Goal: Transaction & Acquisition: Purchase product/service

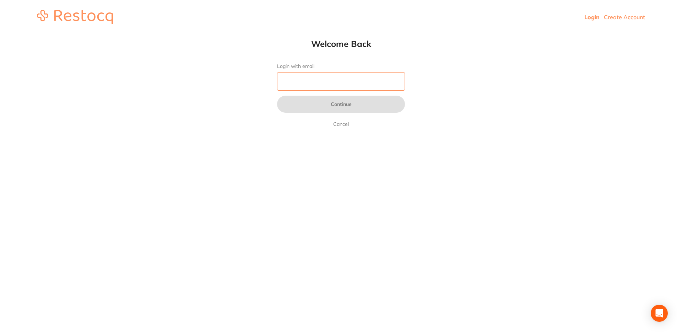
click at [295, 82] on input "Login with email" at bounding box center [341, 81] width 128 height 18
type input "[EMAIL_ADDRESS][DOMAIN_NAME]"
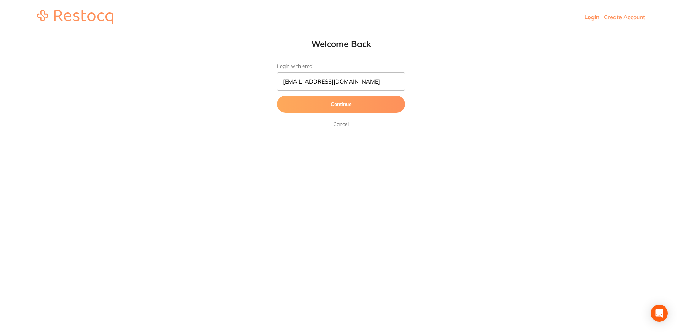
click at [301, 107] on button "Continue" at bounding box center [341, 104] width 128 height 17
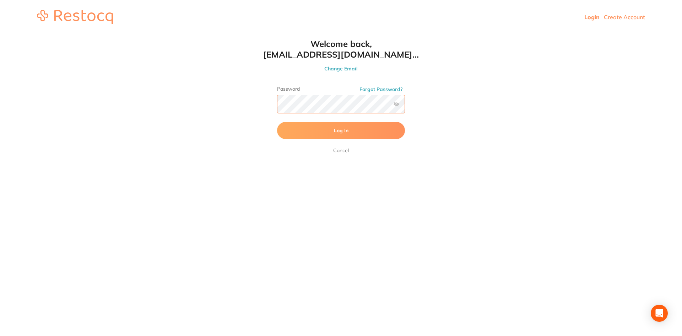
click at [277, 122] on button "Log In" at bounding box center [341, 130] width 128 height 17
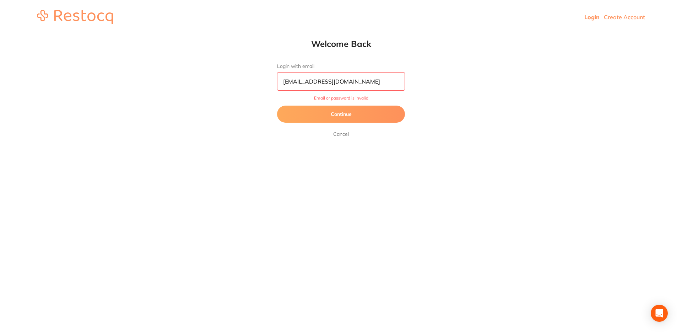
click at [367, 119] on button "Continue" at bounding box center [341, 114] width 128 height 17
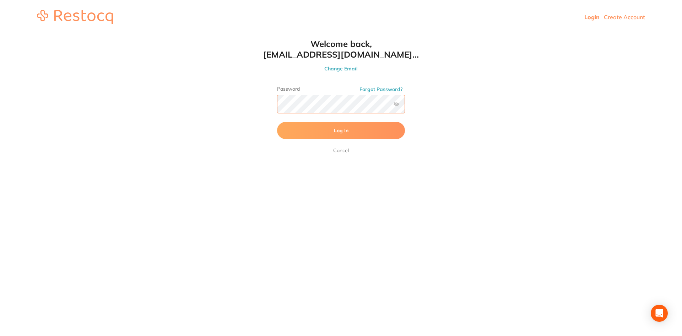
click at [270, 90] on div "Welcome back, clinical@bellevuehilldental.co... Change Email Password Forgot Pa…" at bounding box center [341, 96] width 156 height 116
click at [277, 122] on button "Log In" at bounding box center [341, 130] width 128 height 17
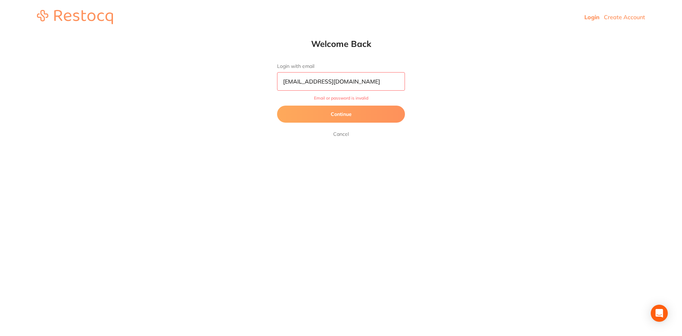
click at [340, 113] on button "Continue" at bounding box center [341, 114] width 128 height 17
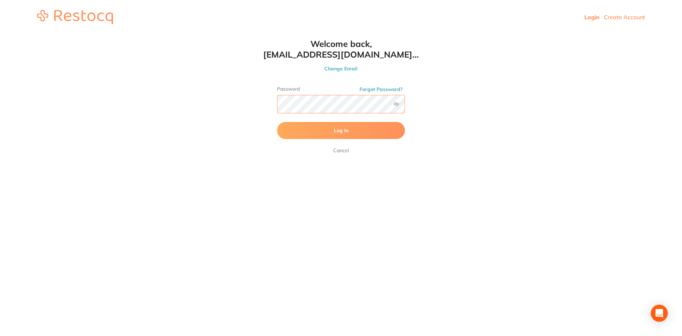
click at [277, 122] on button "Log In" at bounding box center [341, 130] width 128 height 17
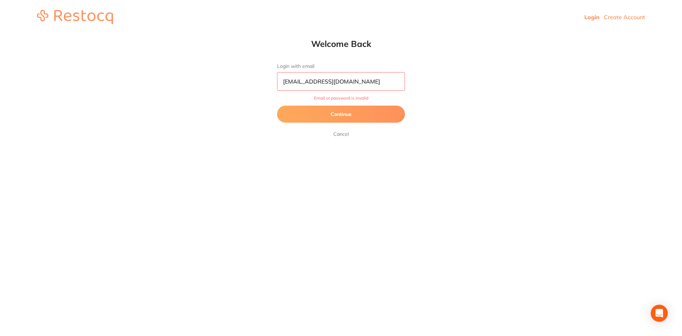
click at [381, 82] on input "[EMAIL_ADDRESS][DOMAIN_NAME]" at bounding box center [341, 81] width 128 height 18
drag, startPoint x: 389, startPoint y: 80, endPoint x: 204, endPoint y: 31, distance: 191.0
click at [204, 31] on div "Login Create Account Welcome Back Login with email clinical@bellevuehilldental.…" at bounding box center [341, 17] width 682 height 34
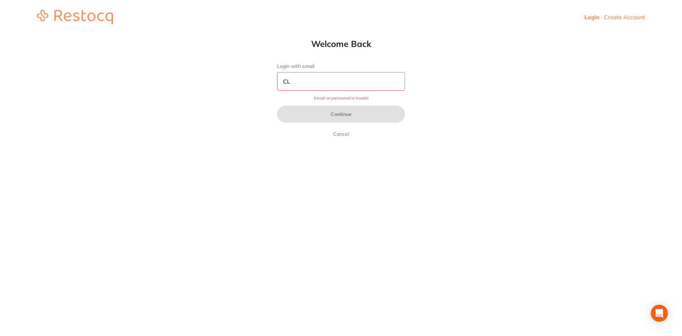
type input "C"
type input "[EMAIL_ADDRESS][DOMAIN_NAME]"
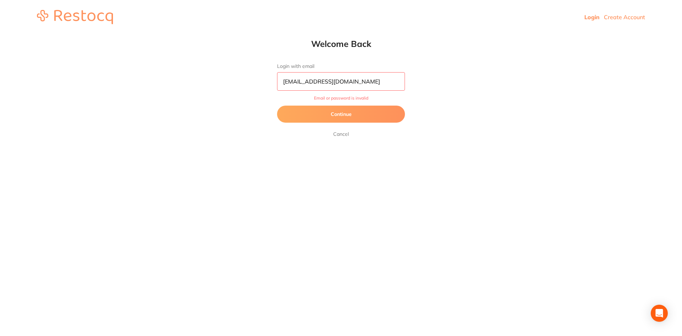
click at [350, 115] on button "Continue" at bounding box center [341, 114] width 128 height 17
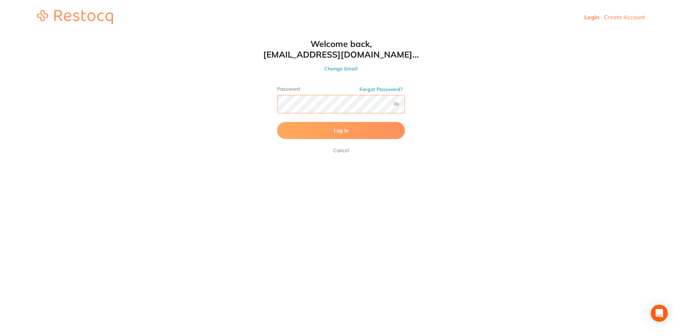
click at [277, 122] on button "Log In" at bounding box center [341, 130] width 128 height 17
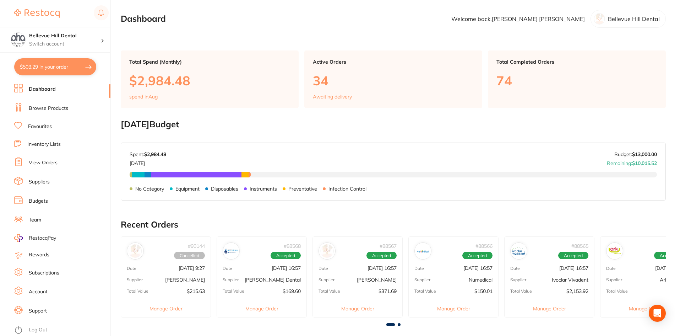
click at [33, 73] on button "$503.29 in your order" at bounding box center [55, 66] width 82 height 17
checkbox input "true"
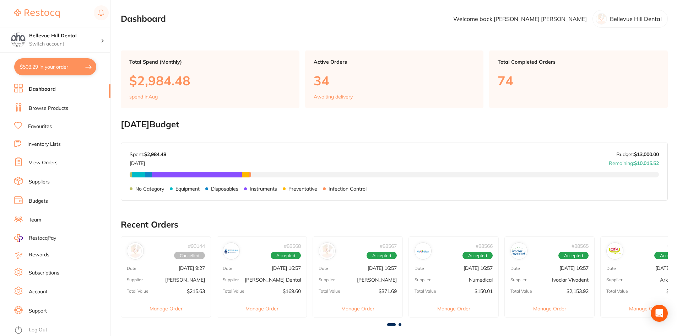
checkbox input "true"
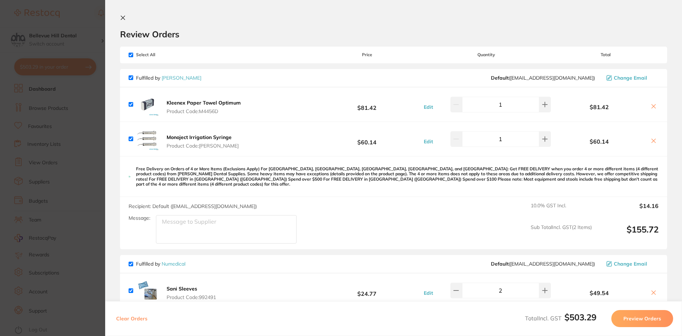
click at [120, 18] on section "Review Orders Your orders are being processed and we will notify you once we ha…" at bounding box center [393, 168] width 577 height 336
click at [119, 19] on section "Review Orders Your orders are being processed and we will notify you once we ha…" at bounding box center [393, 168] width 577 height 336
click at [122, 18] on icon at bounding box center [123, 18] width 6 height 6
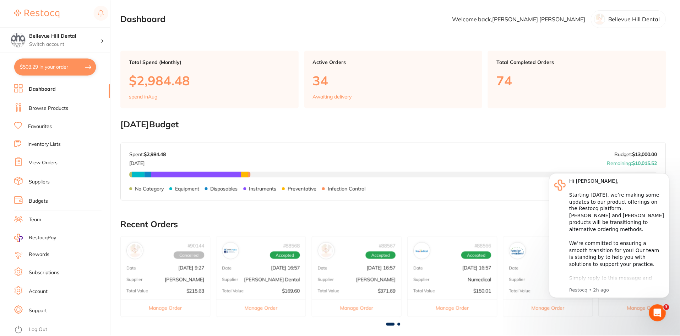
scroll to position [0, 0]
click at [63, 66] on button "$503.29 in your order" at bounding box center [55, 66] width 82 height 17
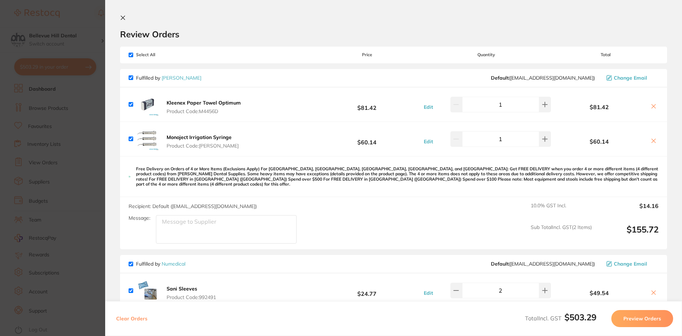
click at [125, 18] on icon at bounding box center [123, 18] width 6 height 6
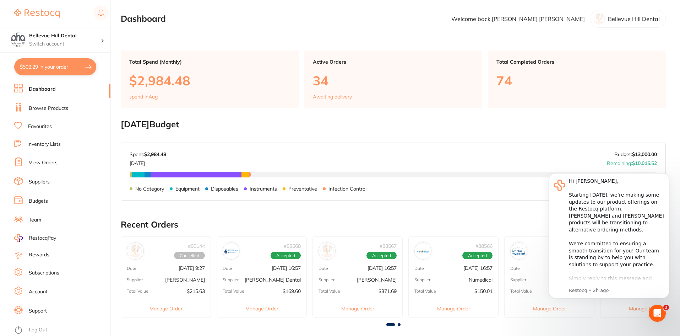
click at [37, 108] on link "Browse Products" at bounding box center [48, 108] width 39 height 7
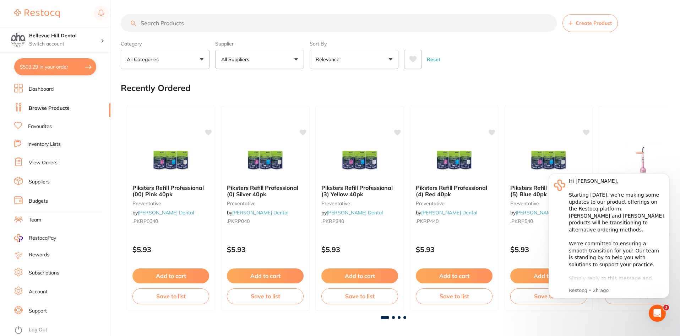
click at [190, 26] on input "search" at bounding box center [339, 23] width 436 height 18
click at [185, 36] on section "Create Product Category All Categories All Categories 3D Printing anaesthetic a…" at bounding box center [393, 41] width 545 height 55
click at [160, 26] on input "search" at bounding box center [339, 23] width 436 height 18
type input "edta"
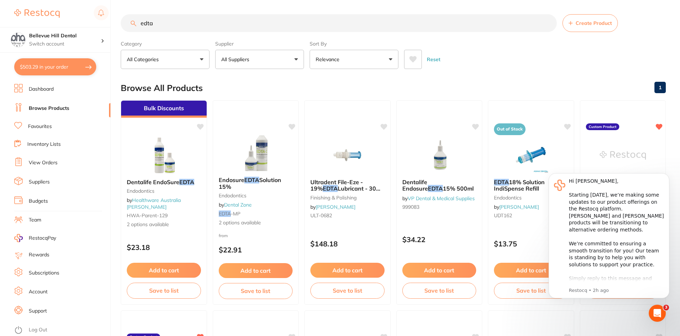
scroll to position [294, 0]
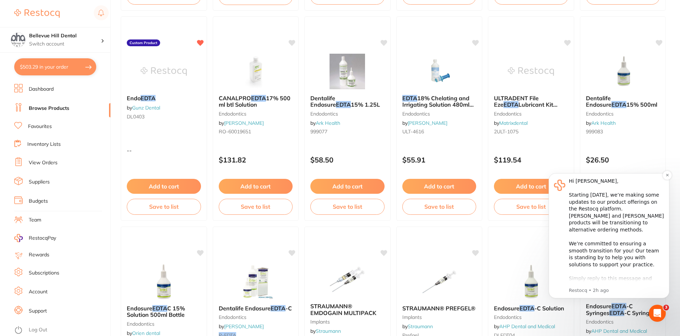
click at [627, 189] on div "Hi Donna, ​ Starting 11 August, we’re making some updates to our product offeri…" at bounding box center [616, 261] width 95 height 167
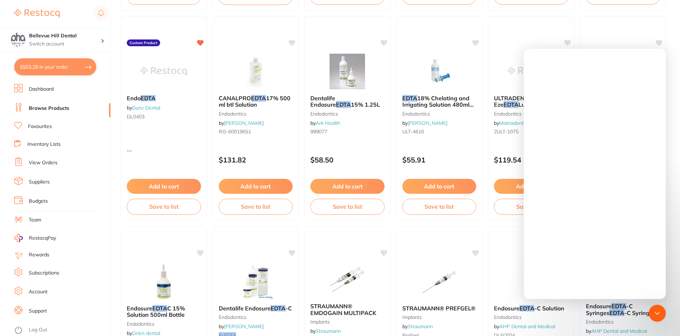
scroll to position [0, 0]
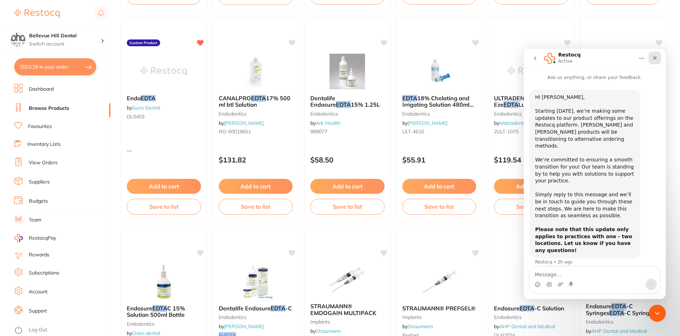
click at [656, 60] on icon "Close" at bounding box center [655, 58] width 6 height 6
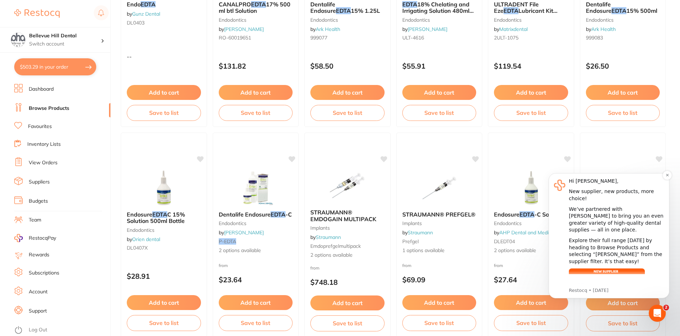
scroll to position [400, 0]
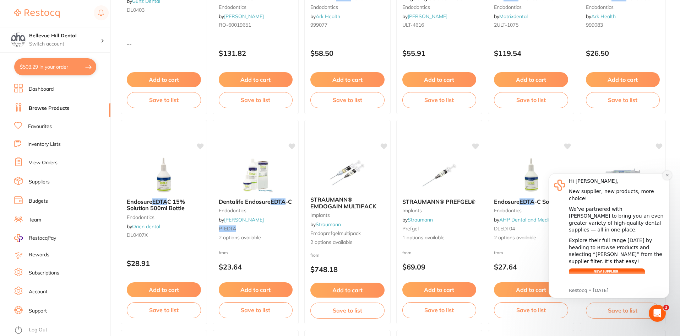
click at [669, 177] on icon "Dismiss notification" at bounding box center [668, 175] width 4 height 4
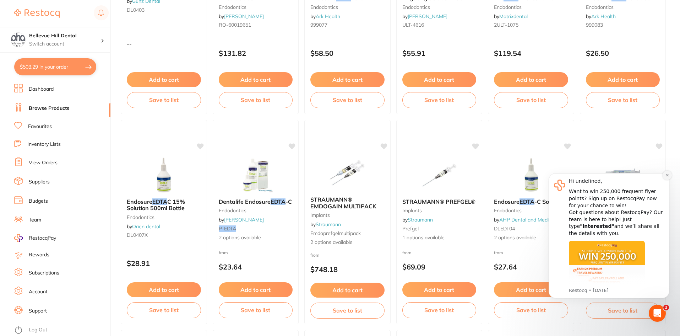
click at [669, 176] on icon "Dismiss notification" at bounding box center [668, 175] width 4 height 4
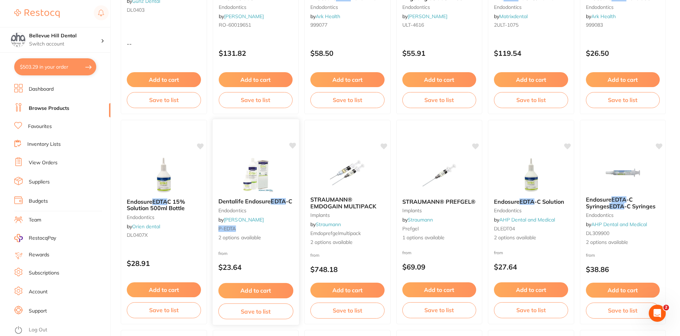
click at [242, 184] on img at bounding box center [255, 174] width 47 height 36
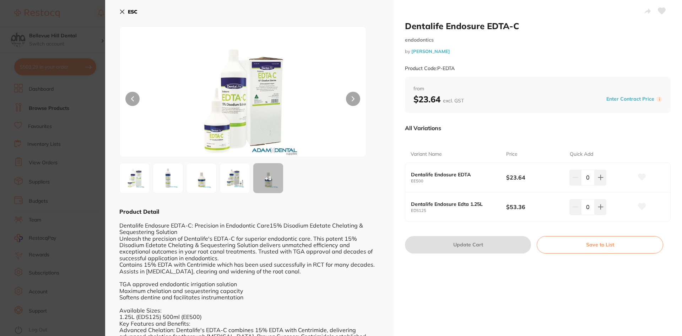
click at [243, 176] on img at bounding box center [235, 178] width 26 height 26
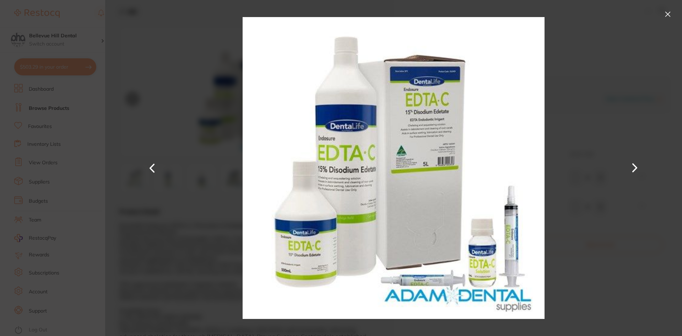
drag, startPoint x: 669, startPoint y: 13, endPoint x: 657, endPoint y: 20, distance: 13.5
click at [669, 13] on button at bounding box center [667, 14] width 11 height 11
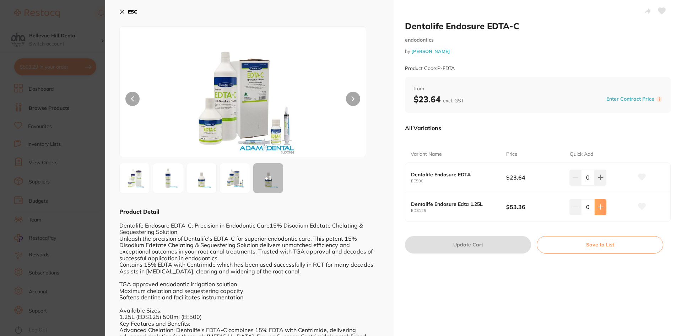
click at [600, 206] on icon at bounding box center [601, 207] width 6 height 6
type input "1"
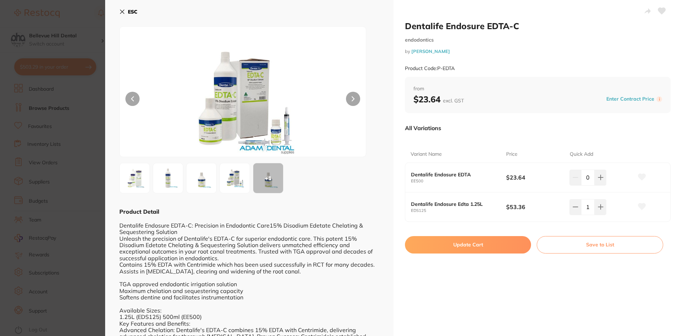
drag, startPoint x: 440, startPoint y: 252, endPoint x: 476, endPoint y: 252, distance: 35.5
click at [441, 252] on button "Update Cart" at bounding box center [468, 244] width 126 height 17
checkbox input "false"
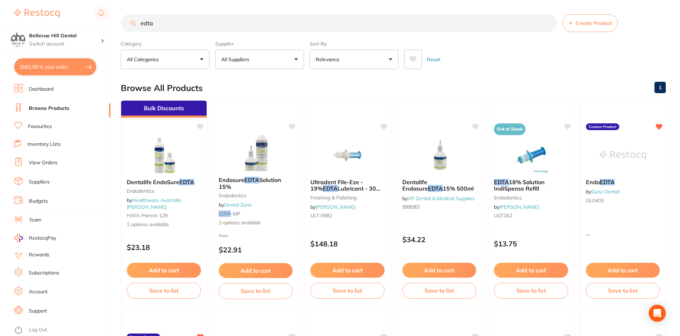
click at [185, 23] on input "edta" at bounding box center [339, 23] width 436 height 18
type input "e"
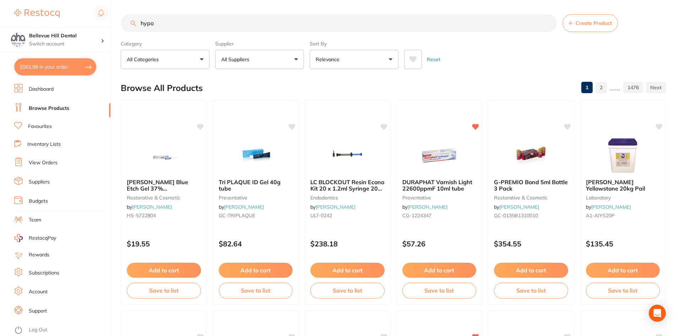
type input "hypo"
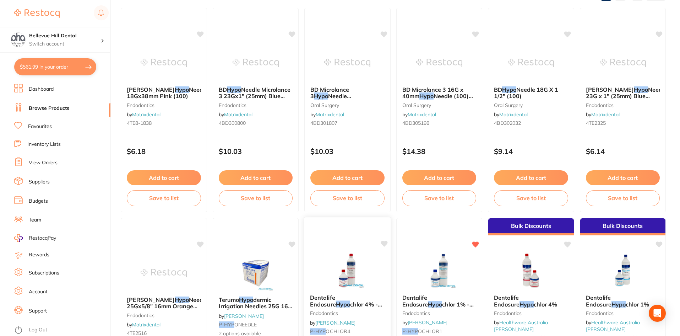
scroll to position [142, 0]
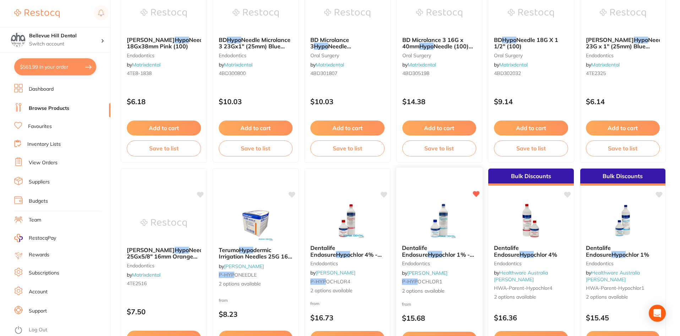
click at [436, 203] on img at bounding box center [439, 221] width 47 height 36
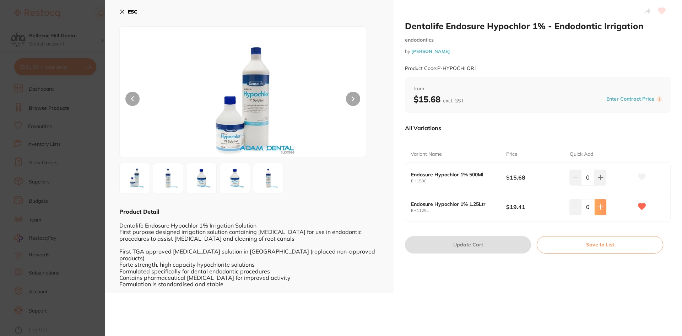
click at [602, 210] on icon at bounding box center [601, 207] width 6 height 6
type input "1"
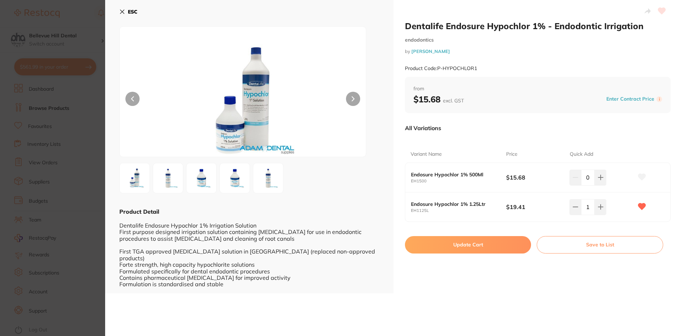
click at [502, 246] on button "Update Cart" at bounding box center [468, 244] width 126 height 17
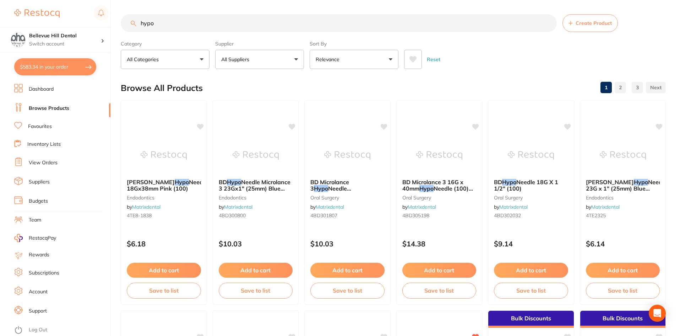
drag, startPoint x: 211, startPoint y: 22, endPoint x: 130, endPoint y: 22, distance: 80.7
click at [136, 24] on input "hypo" at bounding box center [339, 23] width 436 height 18
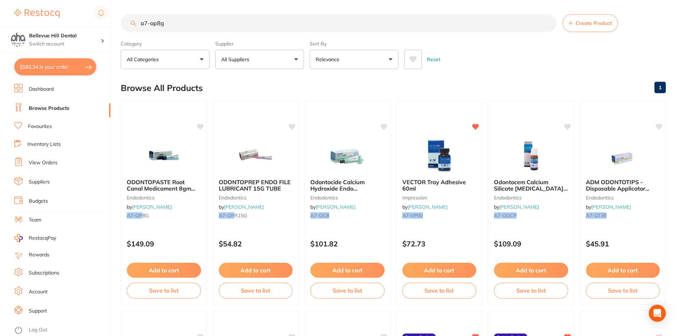
type input "a7-op8g"
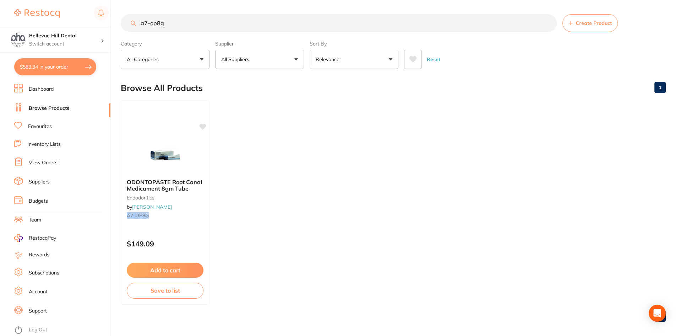
drag, startPoint x: 136, startPoint y: 139, endPoint x: 151, endPoint y: 126, distance: 19.7
click at [137, 138] on div at bounding box center [165, 156] width 88 height 36
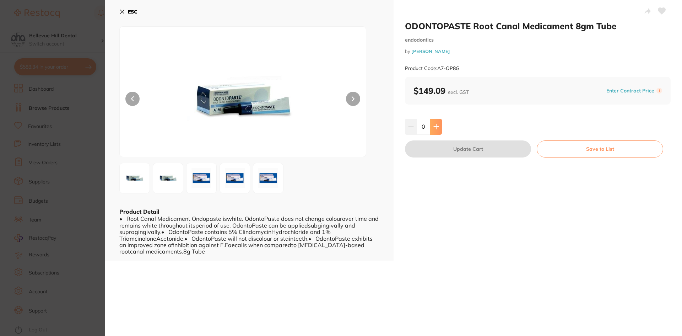
click at [440, 129] on button at bounding box center [436, 127] width 12 height 16
type input "1"
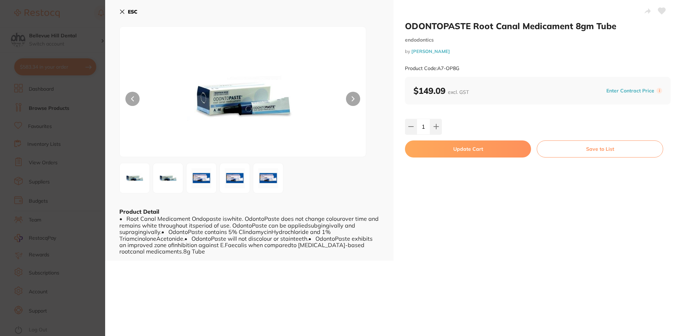
click at [458, 146] on button "Update Cart" at bounding box center [468, 148] width 126 height 17
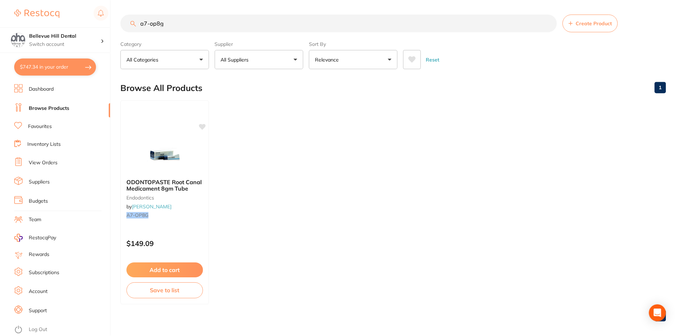
scroll to position [1, 0]
click at [266, 233] on ul "ODONTOPASTE Root Canal Medicament 8gm Tube endodontics by Henry Schein Halas A7…" at bounding box center [393, 201] width 545 height 204
click at [52, 86] on link "Dashboard" at bounding box center [41, 89] width 25 height 7
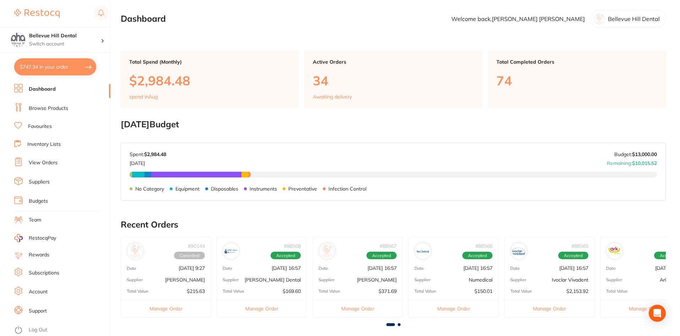
click at [58, 68] on button "$747.34 in your order" at bounding box center [55, 66] width 82 height 17
checkbox input "true"
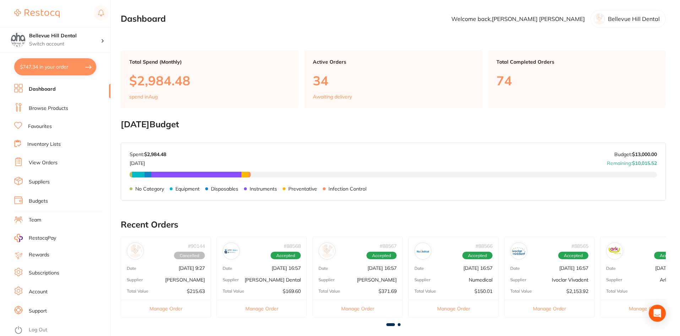
checkbox input "true"
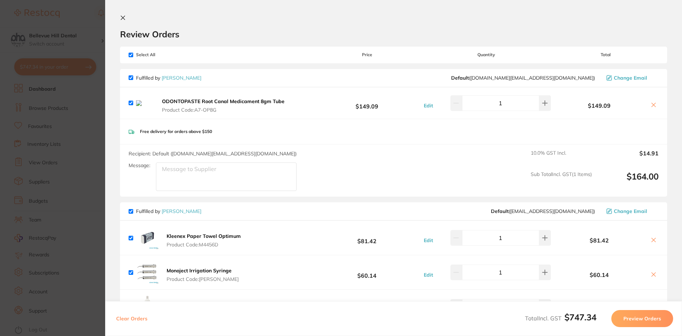
click at [651, 108] on icon at bounding box center [654, 105] width 6 height 6
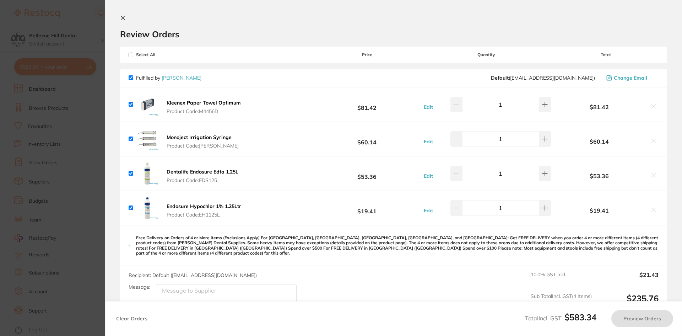
checkbox input "true"
click at [122, 20] on icon at bounding box center [123, 18] width 6 height 6
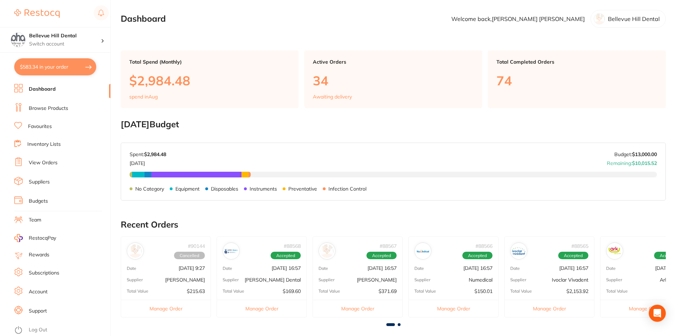
click at [52, 105] on link "Browse Products" at bounding box center [48, 108] width 39 height 7
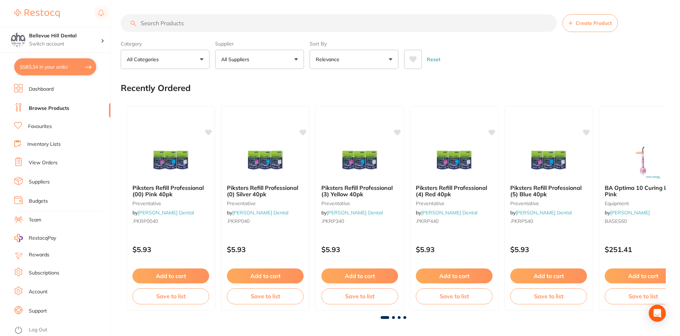
click at [157, 22] on input "search" at bounding box center [339, 23] width 436 height 18
click at [245, 52] on button "All Suppliers" at bounding box center [259, 59] width 89 height 19
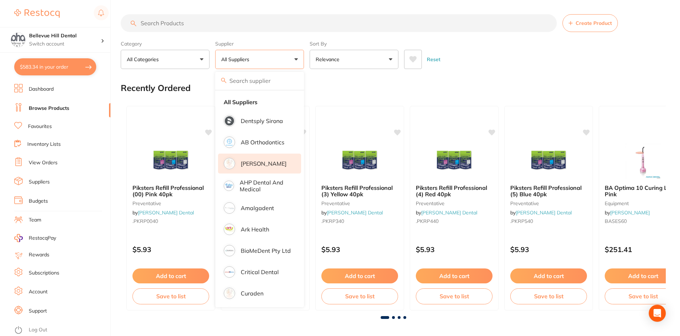
click at [258, 170] on li "[PERSON_NAME]" at bounding box center [259, 163] width 83 height 20
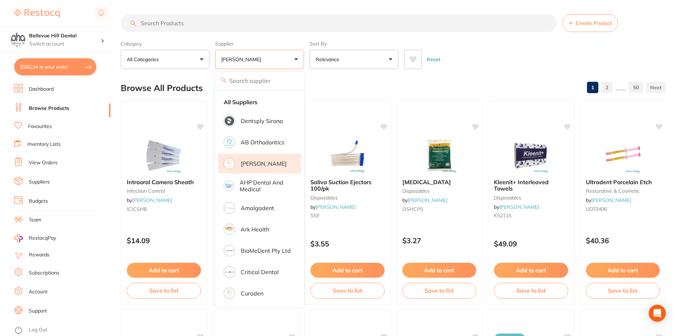
click at [218, 29] on input "search" at bounding box center [339, 23] width 436 height 18
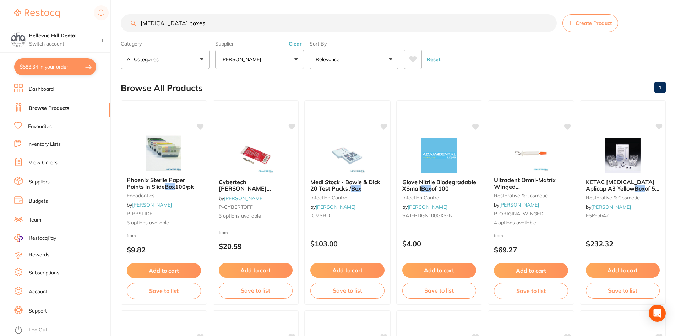
type input "retainer boxes"
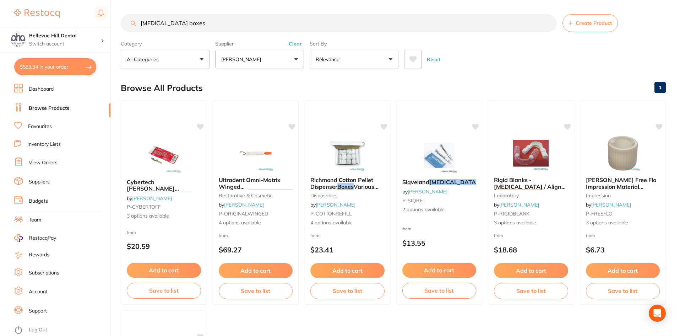
click at [62, 104] on li "Browse Products" at bounding box center [62, 108] width 96 height 11
click at [289, 58] on button "[PERSON_NAME]" at bounding box center [259, 59] width 89 height 19
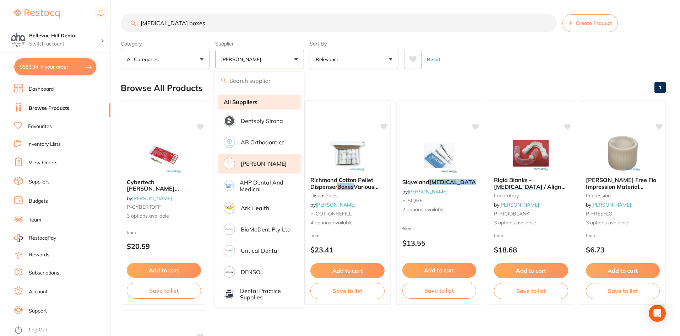
click at [260, 96] on li "All Suppliers" at bounding box center [259, 102] width 83 height 15
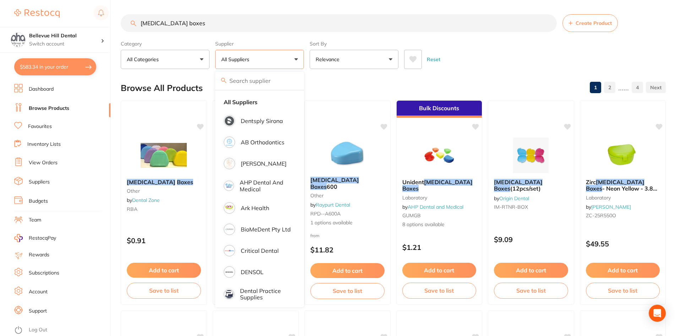
click at [213, 24] on input "retainer boxes" at bounding box center [339, 23] width 436 height 18
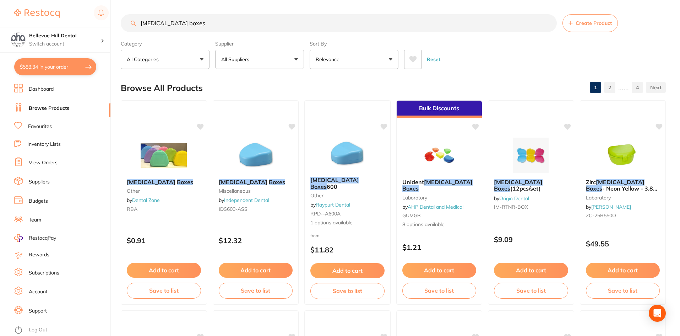
click at [56, 72] on button "$583.34 in your order" at bounding box center [55, 66] width 82 height 17
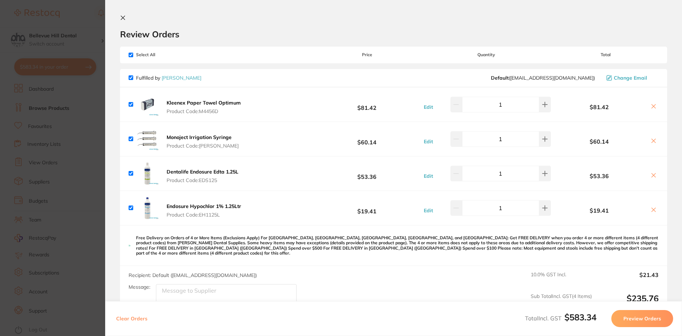
drag, startPoint x: 229, startPoint y: 109, endPoint x: 209, endPoint y: 113, distance: 20.3
click at [201, 112] on span "Product Code: M4456D" at bounding box center [204, 111] width 74 height 6
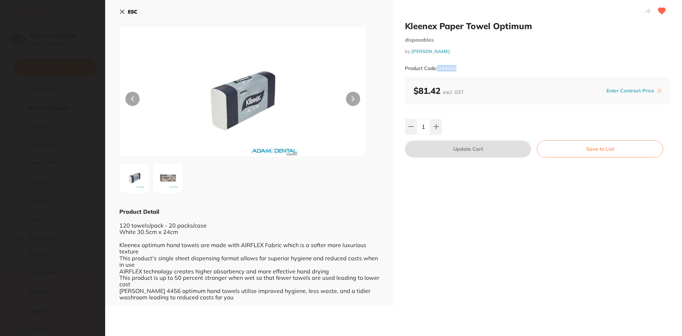
drag, startPoint x: 465, startPoint y: 67, endPoint x: 438, endPoint y: 71, distance: 26.6
click at [439, 70] on div "Product Code: M4456D" at bounding box center [538, 68] width 266 height 17
copy small "M4456D"
click at [121, 13] on icon at bounding box center [122, 12] width 4 height 4
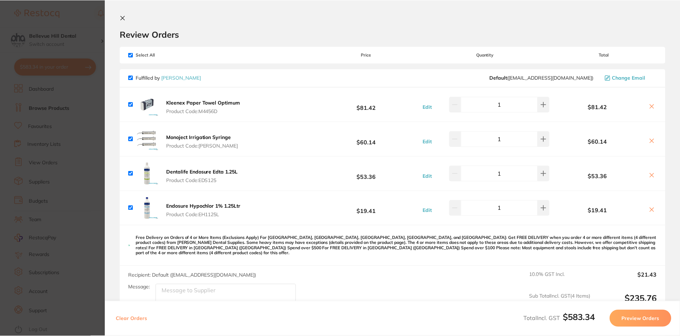
scroll to position [0, 0]
click at [650, 209] on icon at bounding box center [652, 210] width 6 height 6
checkbox input "false"
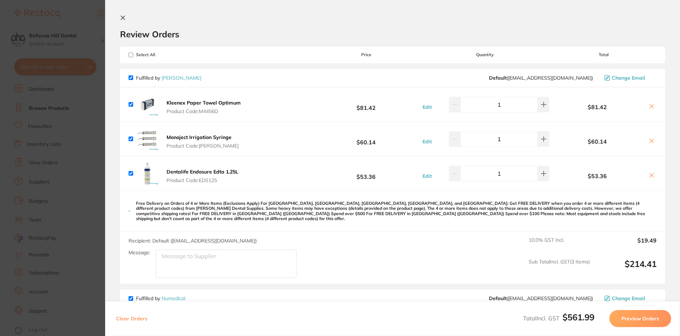
click at [649, 177] on icon at bounding box center [652, 175] width 6 height 6
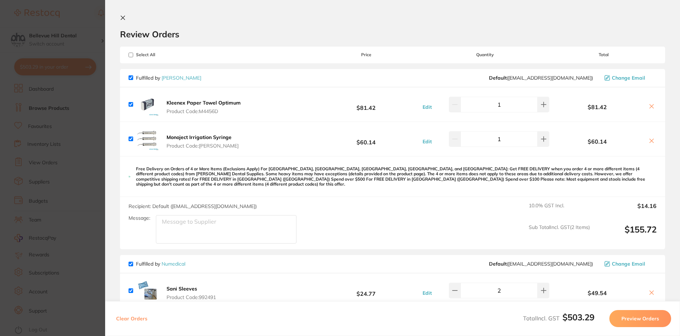
click at [651, 142] on icon at bounding box center [652, 141] width 4 height 4
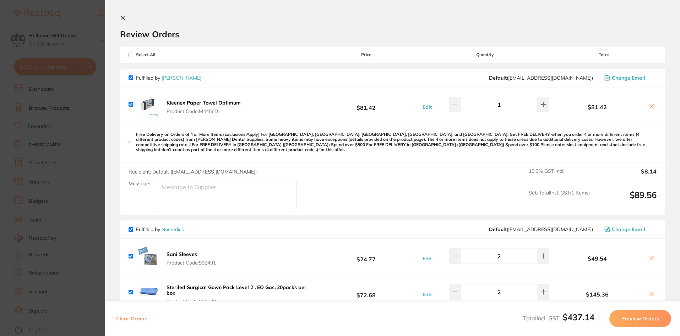
click at [651, 109] on icon at bounding box center [652, 106] width 6 height 6
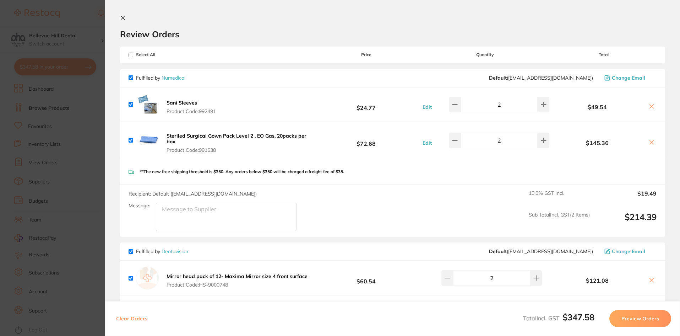
click at [131, 16] on div "Review Orders" at bounding box center [392, 27] width 545 height 25
drag, startPoint x: 125, startPoint y: 17, endPoint x: 155, endPoint y: 1, distance: 34.0
click at [125, 17] on button at bounding box center [124, 18] width 9 height 7
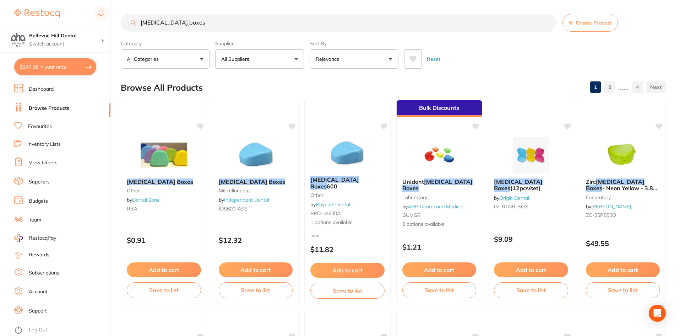
drag, startPoint x: 209, startPoint y: 27, endPoint x: 131, endPoint y: 22, distance: 78.3
click at [135, 26] on input "retainer boxes" at bounding box center [339, 23] width 436 height 18
type input "344"
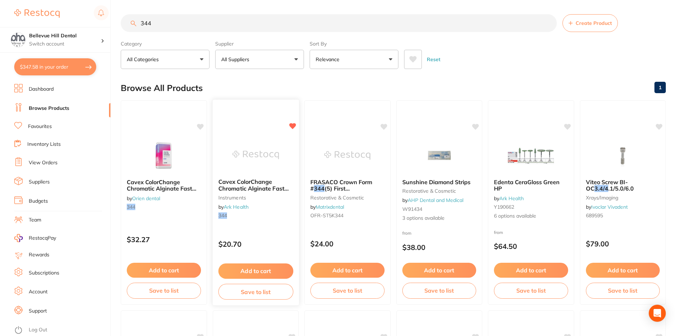
click at [269, 272] on button "Add to cart" at bounding box center [255, 270] width 75 height 15
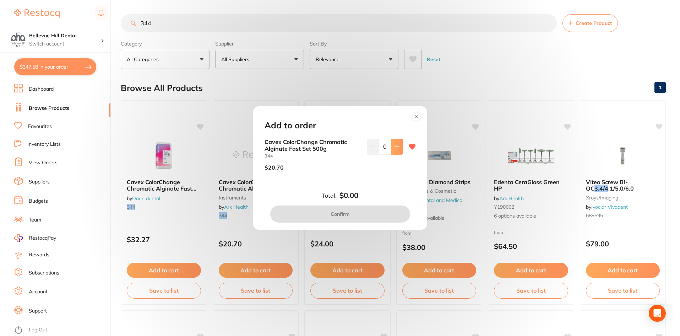
click at [395, 147] on icon at bounding box center [397, 146] width 5 height 5
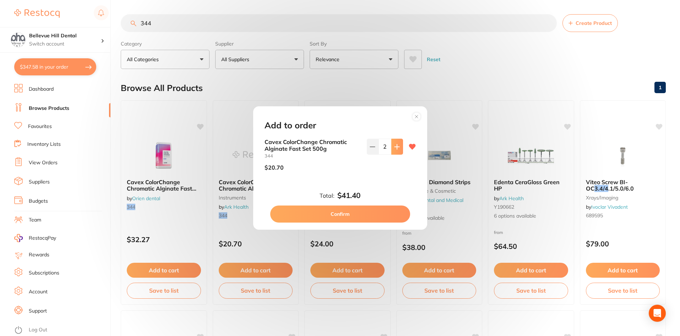
click at [392, 151] on button at bounding box center [398, 147] width 12 height 16
type input "3"
click at [377, 209] on button "Confirm" at bounding box center [340, 213] width 140 height 17
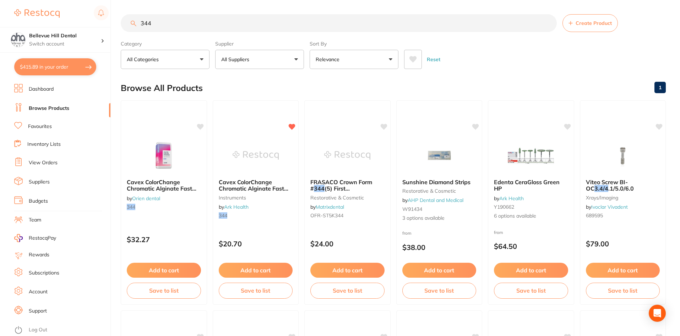
drag, startPoint x: 187, startPoint y: 25, endPoint x: 140, endPoint y: 26, distance: 46.6
click at [141, 26] on input "344" at bounding box center [339, 23] width 436 height 18
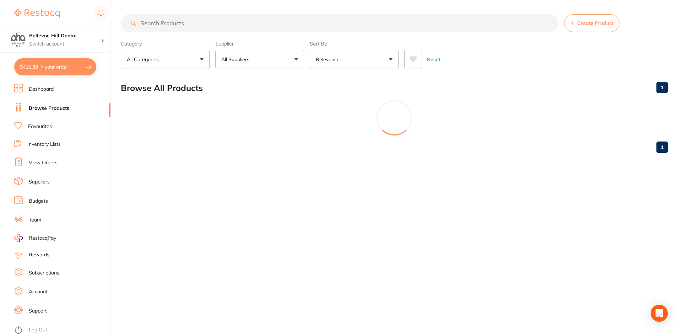
click at [233, 64] on button "All Suppliers" at bounding box center [259, 59] width 89 height 19
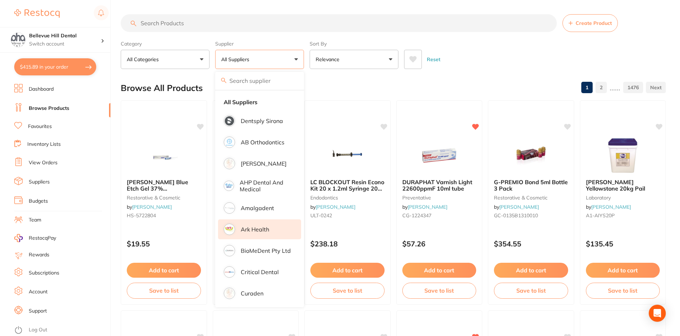
click at [258, 234] on li "Ark Health" at bounding box center [259, 229] width 83 height 20
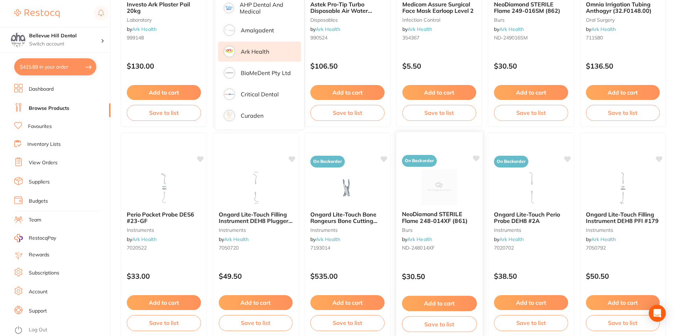
scroll to position [391, 0]
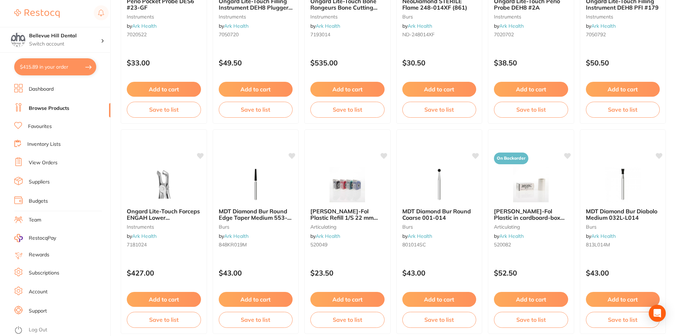
click at [45, 106] on link "Browse Products" at bounding box center [49, 108] width 41 height 7
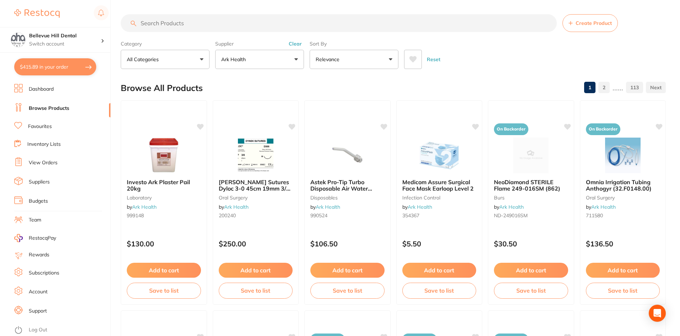
click at [179, 21] on input "search" at bounding box center [339, 23] width 436 height 18
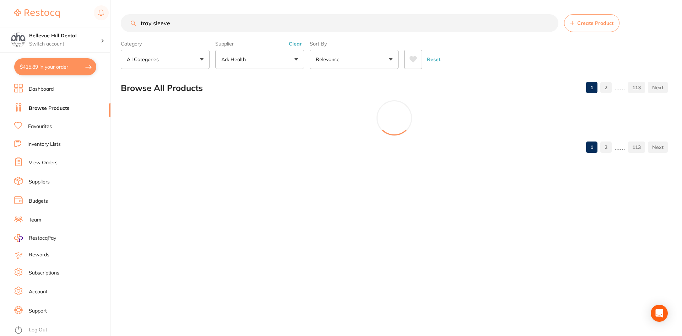
type input "tray sleeves"
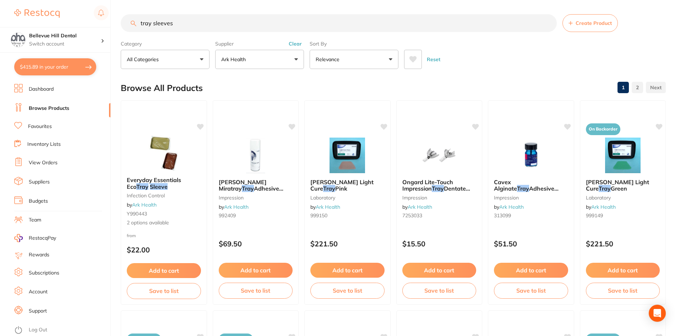
drag, startPoint x: 248, startPoint y: 54, endPoint x: 245, endPoint y: 59, distance: 6.0
click at [248, 54] on button "Ark Health" at bounding box center [259, 59] width 89 height 19
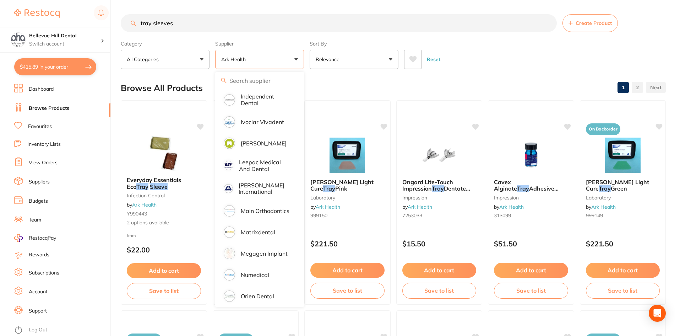
scroll to position [391, 0]
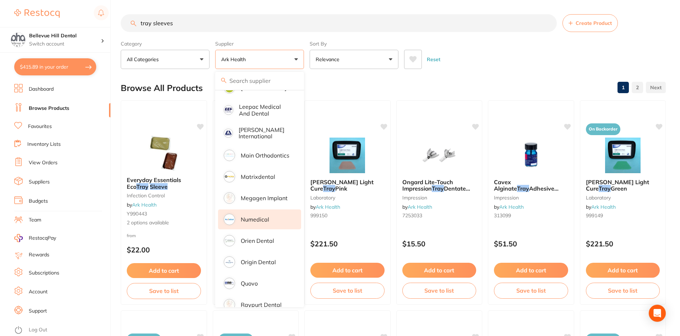
click at [270, 216] on li "Numedical" at bounding box center [259, 219] width 83 height 20
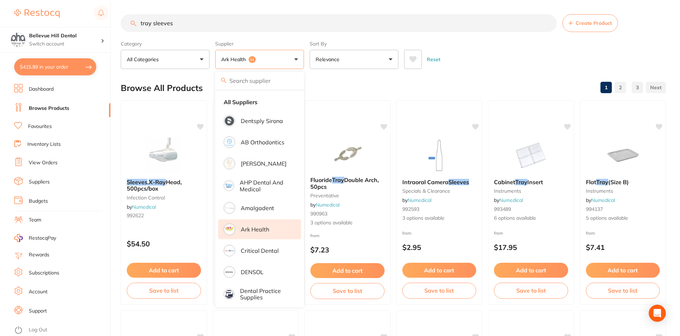
scroll to position [391, 0]
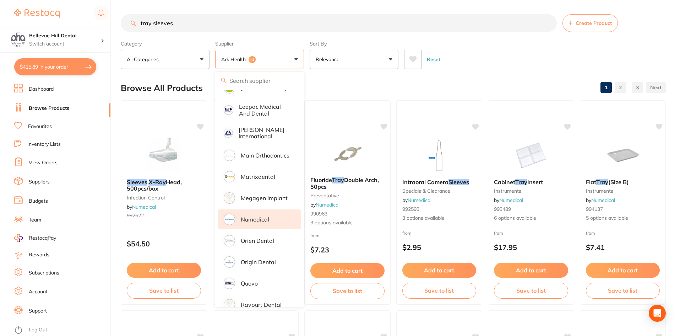
click at [188, 32] on input "tray sleeves" at bounding box center [339, 23] width 436 height 18
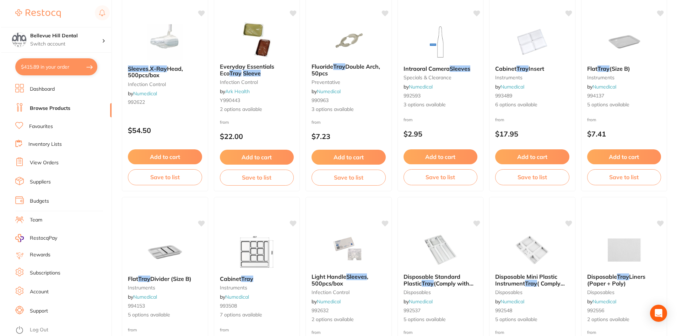
scroll to position [0, 0]
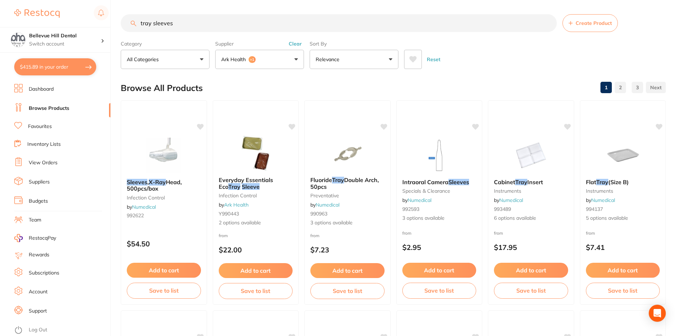
click at [49, 91] on link "Dashboard" at bounding box center [41, 89] width 25 height 7
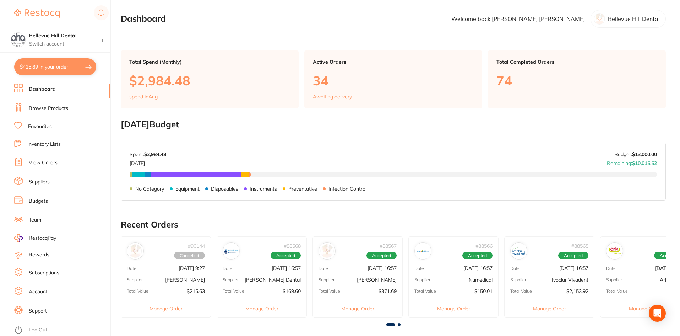
click at [51, 66] on button "$415.89 in your order" at bounding box center [55, 66] width 82 height 17
checkbox input "true"
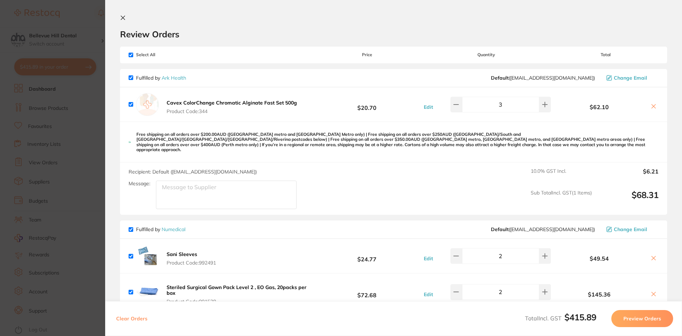
click at [123, 18] on icon at bounding box center [123, 18] width 4 height 4
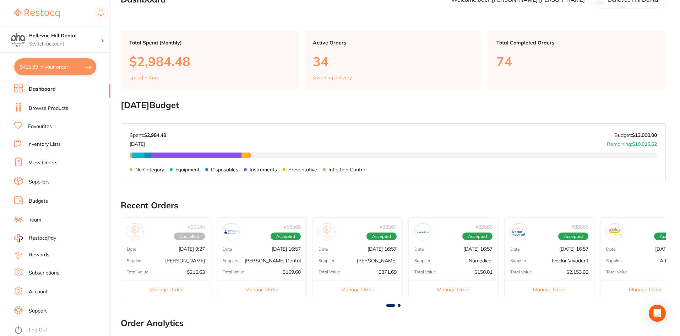
click at [53, 108] on link "Browse Products" at bounding box center [48, 108] width 39 height 7
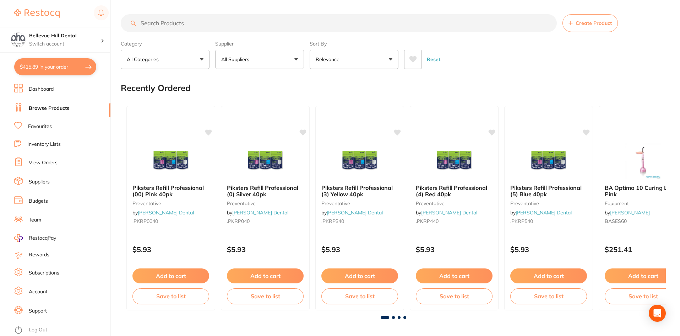
click at [240, 60] on p "All Suppliers" at bounding box center [236, 59] width 31 height 7
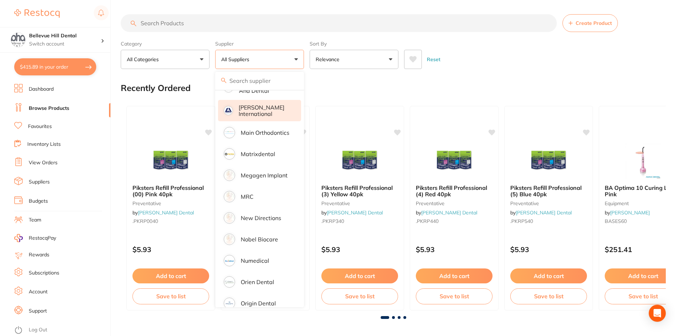
scroll to position [711, 0]
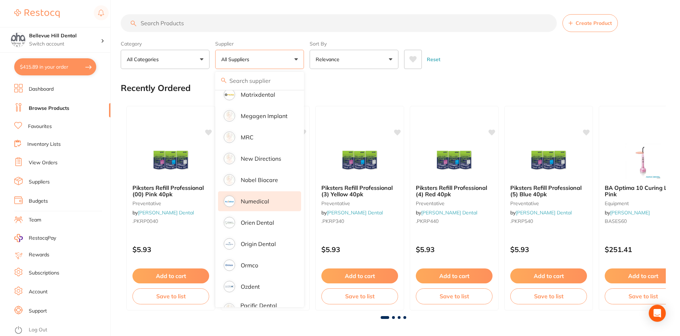
click at [256, 191] on li "Numedical" at bounding box center [259, 201] width 83 height 20
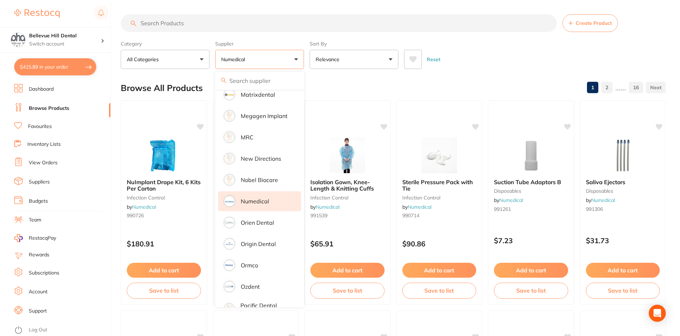
click at [263, 20] on input "search" at bounding box center [339, 23] width 436 height 18
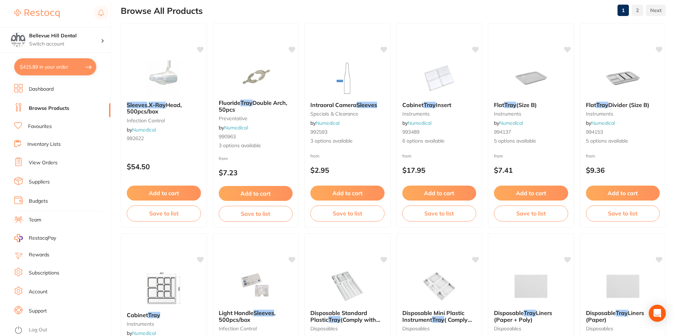
scroll to position [0, 0]
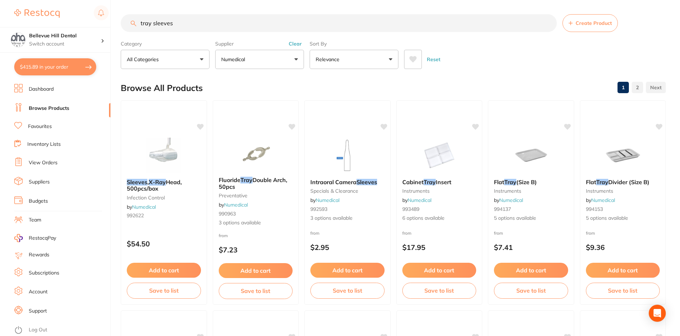
drag, startPoint x: 198, startPoint y: 23, endPoint x: 140, endPoint y: 26, distance: 57.2
click at [141, 26] on input "tray sleeves" at bounding box center [339, 23] width 436 height 18
type input "992610"
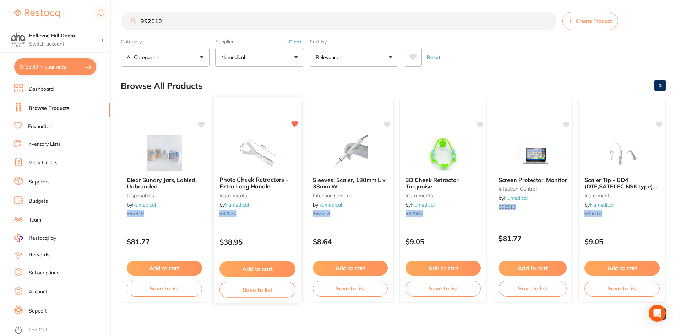
scroll to position [6, 0]
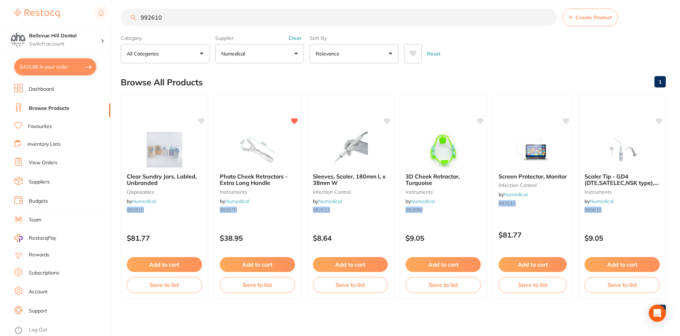
click at [203, 13] on input "992610" at bounding box center [339, 18] width 436 height 18
drag, startPoint x: 173, startPoint y: 18, endPoint x: 128, endPoint y: 18, distance: 45.5
click at [128, 18] on input "992610" at bounding box center [339, 18] width 436 height 18
click at [56, 86] on li "Dashboard" at bounding box center [62, 89] width 96 height 11
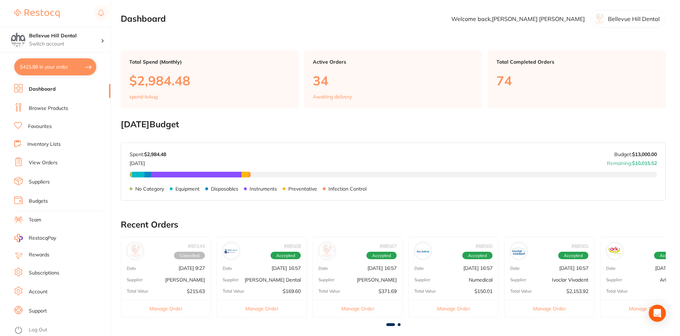
click at [55, 108] on link "Browse Products" at bounding box center [48, 108] width 39 height 7
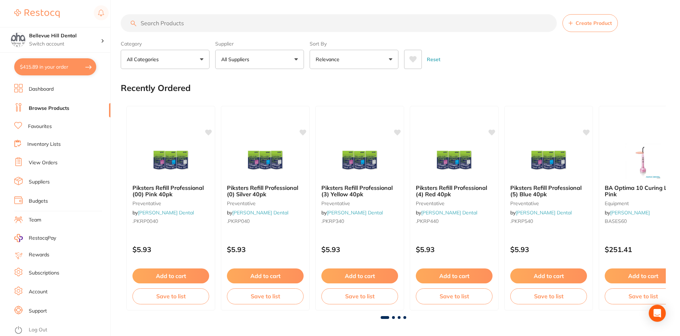
drag, startPoint x: 179, startPoint y: 23, endPoint x: 177, endPoint y: 31, distance: 8.4
click at [179, 23] on input "search" at bounding box center [339, 23] width 436 height 18
type input "992610"
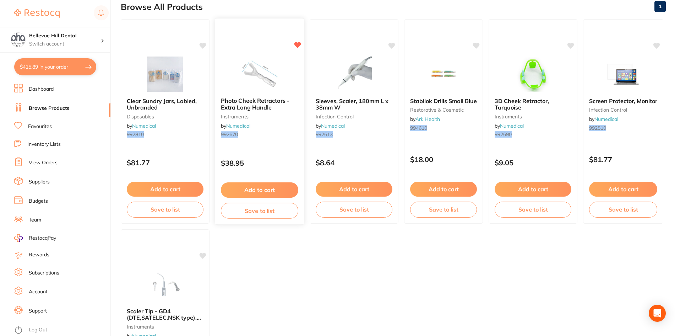
scroll to position [38, 0]
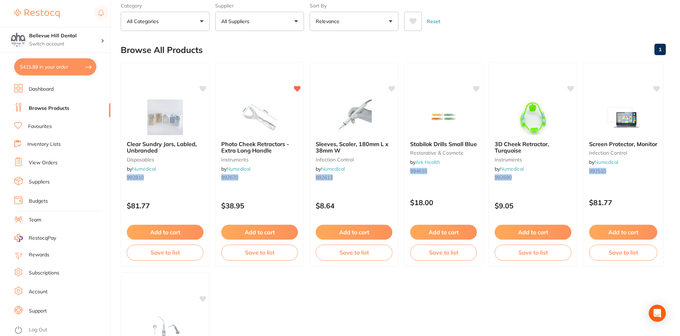
click at [39, 165] on link "View Orders" at bounding box center [43, 162] width 29 height 7
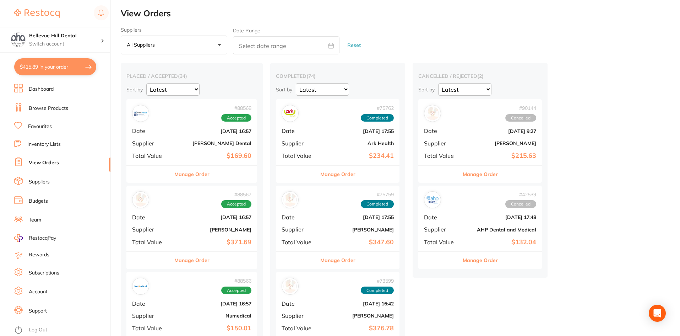
scroll to position [142, 0]
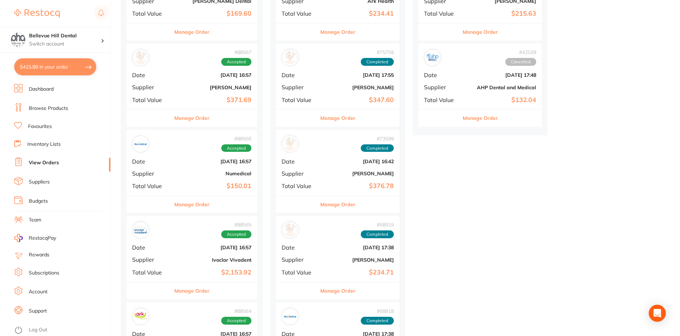
click at [193, 154] on div "# 88566 Accepted Date Aug 1 2025, 16:57 Supplier Numedical Total Value $150.01" at bounding box center [191, 163] width 131 height 66
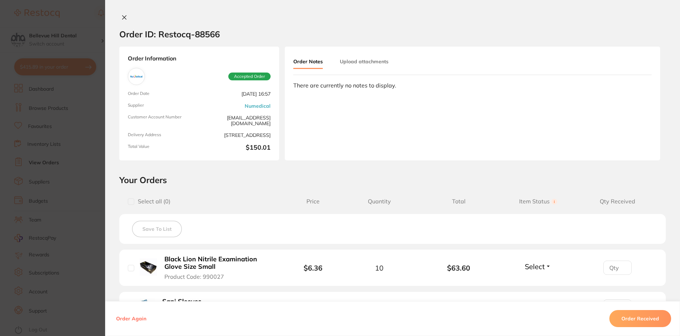
click at [124, 18] on icon at bounding box center [125, 18] width 6 height 6
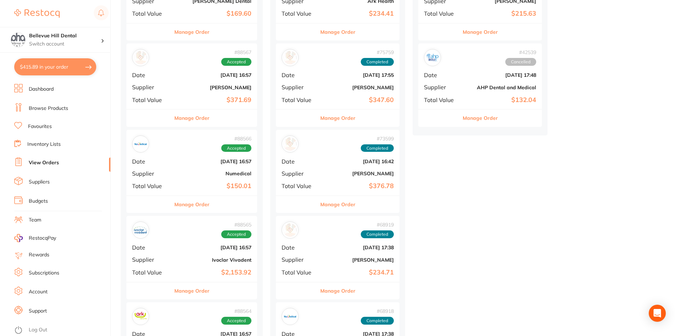
scroll to position [284, 0]
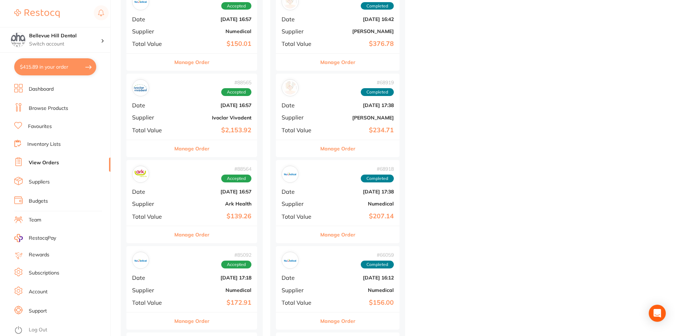
click at [182, 274] on div "# 85092 Accepted Date Jul 1 2025, 17:18 Supplier Numedical Total Value $172.91" at bounding box center [191, 279] width 131 height 66
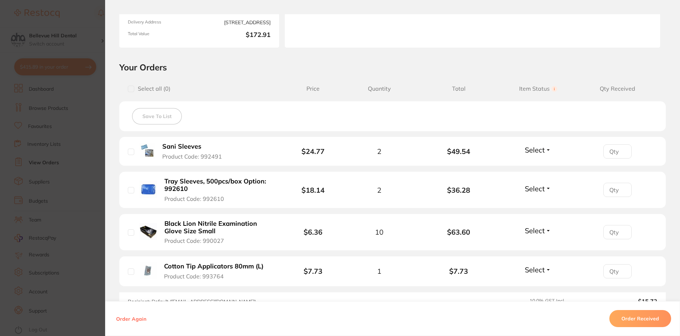
scroll to position [142, 0]
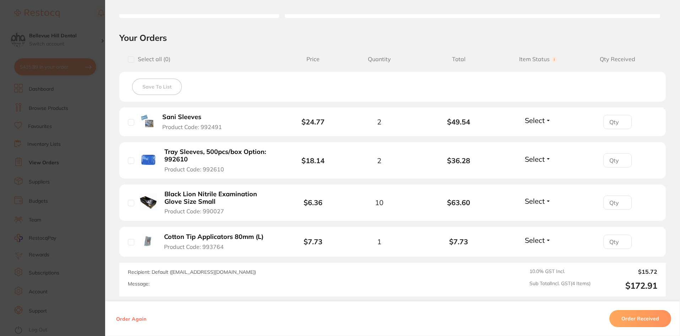
click at [222, 170] on button "Tray Sleeves, 500pcs/box Option: 992610 Product Code: 992610" at bounding box center [219, 160] width 114 height 25
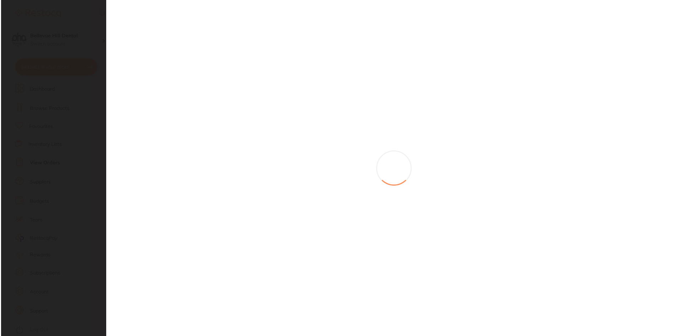
scroll to position [0, 0]
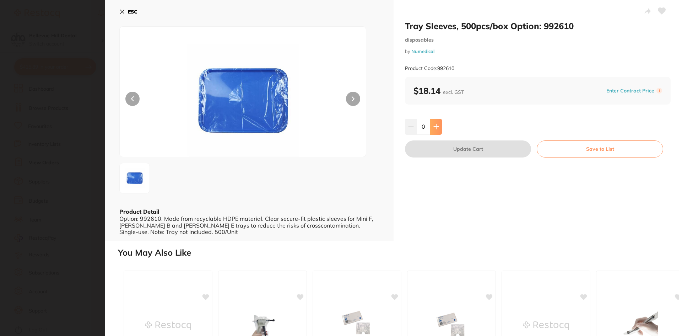
click at [436, 126] on icon at bounding box center [436, 127] width 6 height 6
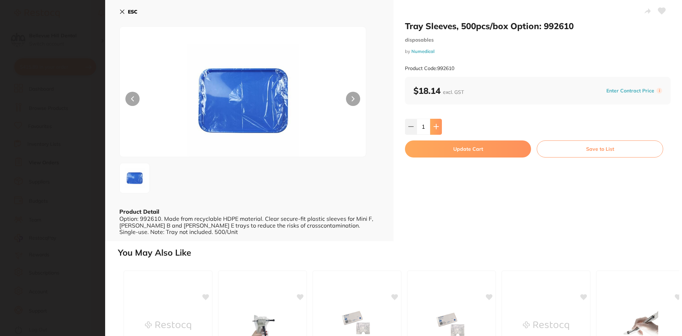
click at [436, 126] on icon at bounding box center [436, 127] width 6 height 6
type input "2"
click at [474, 150] on button "Update Cart" at bounding box center [468, 148] width 126 height 17
checkbox input "false"
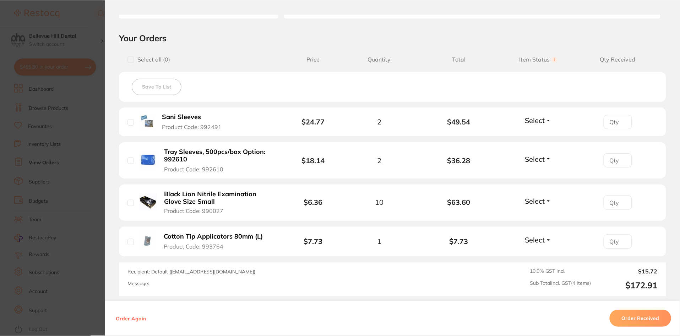
scroll to position [284, 0]
click at [196, 157] on b "Tray Sleeves, 500pcs/box Option: 992610" at bounding box center [220, 155] width 110 height 15
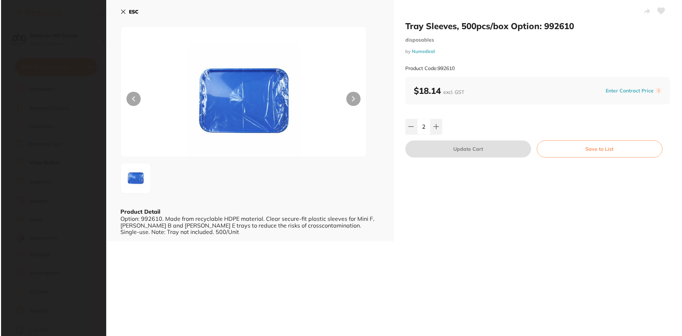
scroll to position [0, 0]
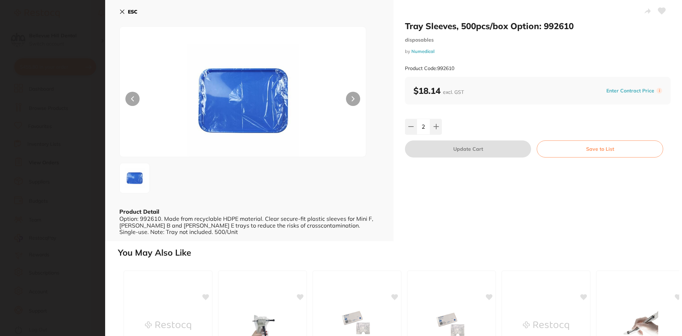
click at [123, 11] on icon at bounding box center [122, 12] width 4 height 4
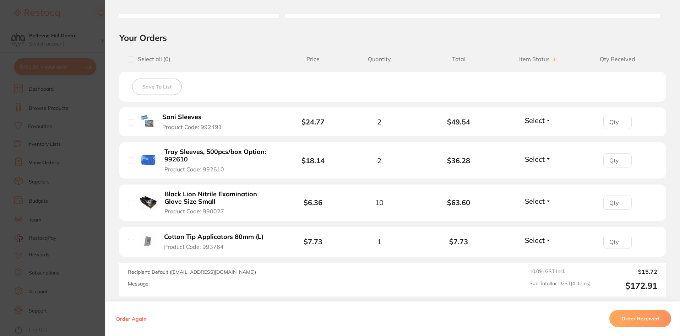
click at [123, 11] on div "Order ID: Restocq- 85092 Order Information Accepted Order Order Date Jul 1 2025…" at bounding box center [392, 168] width 575 height 336
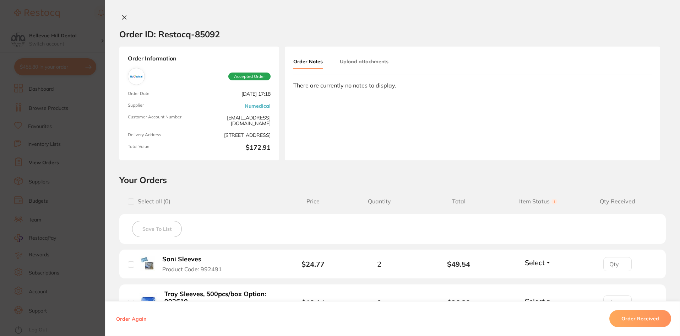
scroll to position [107, 0]
click at [124, 17] on icon at bounding box center [125, 18] width 6 height 6
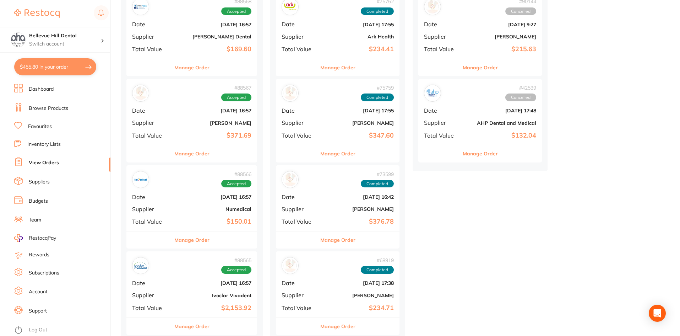
click at [52, 89] on link "Dashboard" at bounding box center [41, 89] width 25 height 7
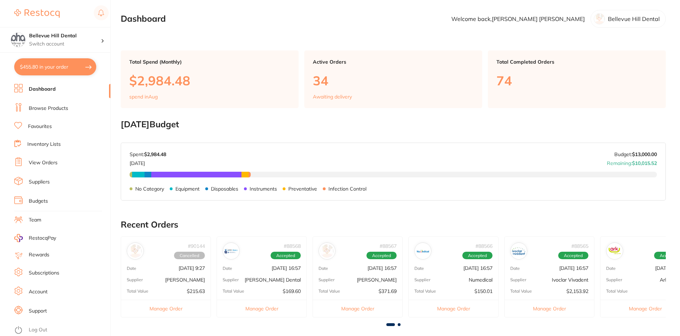
click at [56, 64] on button "$455.80 in your order" at bounding box center [55, 66] width 82 height 17
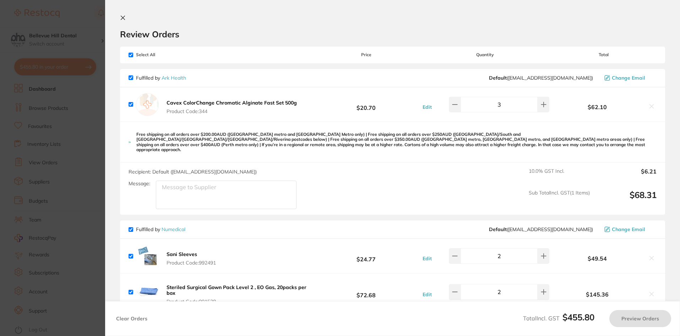
checkbox input "true"
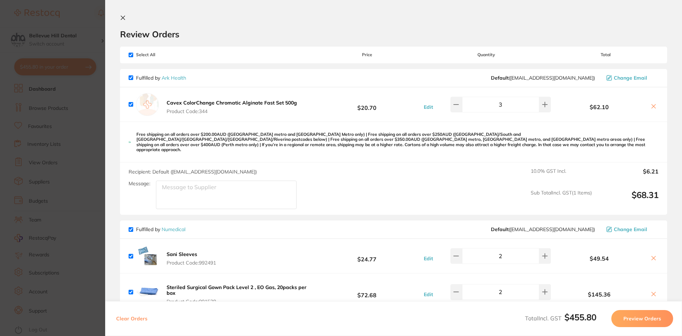
click at [123, 18] on icon at bounding box center [123, 18] width 6 height 6
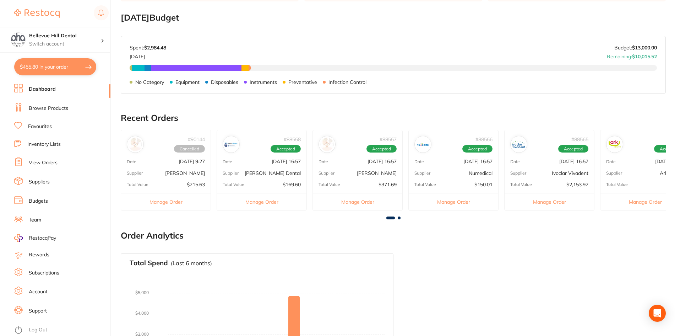
click at [52, 111] on link "Browse Products" at bounding box center [48, 108] width 39 height 7
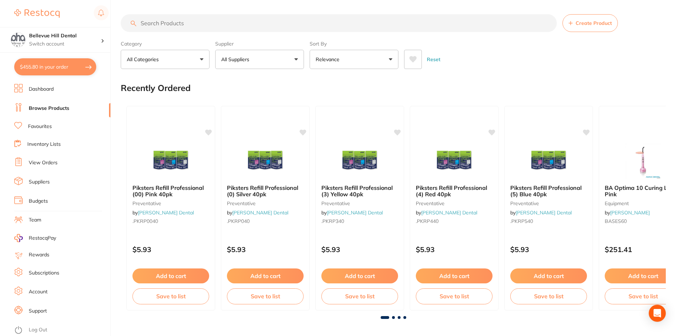
drag, startPoint x: 168, startPoint y: 277, endPoint x: 167, endPoint y: 267, distance: 10.3
click at [168, 277] on button "Add to cart" at bounding box center [171, 275] width 77 height 15
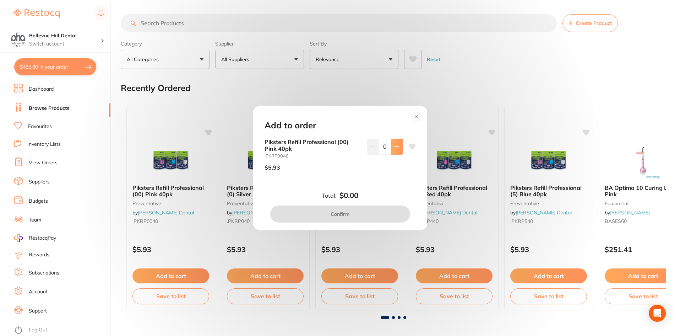
click at [399, 145] on button at bounding box center [398, 147] width 12 height 16
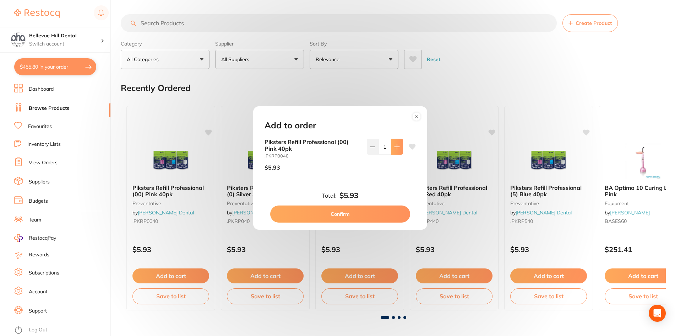
click at [399, 145] on button at bounding box center [398, 147] width 12 height 16
type input "4"
click at [388, 219] on button "Confirm" at bounding box center [340, 213] width 140 height 17
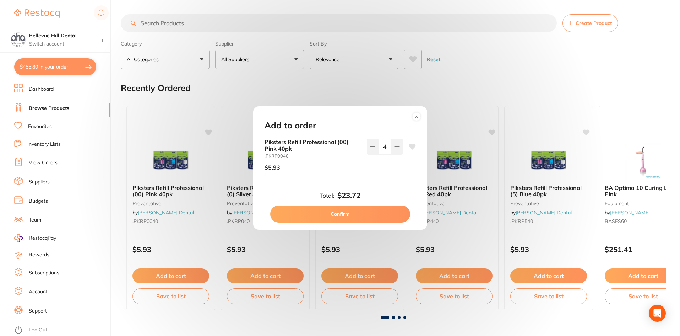
checkbox input "false"
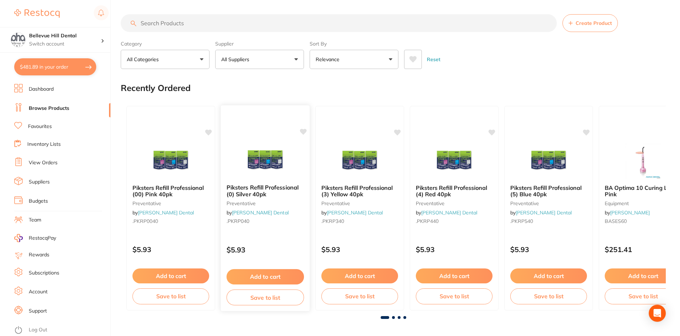
click at [278, 272] on button "Add to cart" at bounding box center [265, 276] width 77 height 15
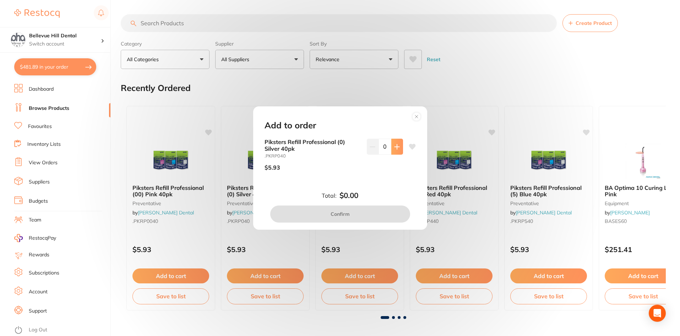
click at [398, 151] on button at bounding box center [398, 147] width 12 height 16
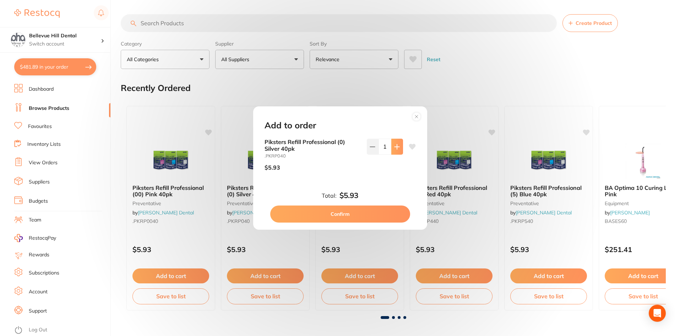
click at [398, 151] on button at bounding box center [398, 147] width 12 height 16
type input "4"
click at [368, 215] on button "Confirm" at bounding box center [340, 213] width 140 height 17
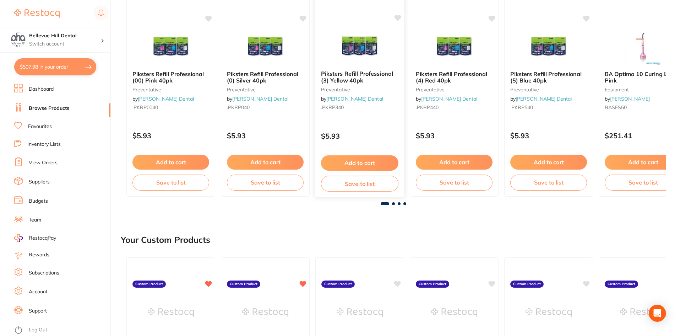
scroll to position [71, 0]
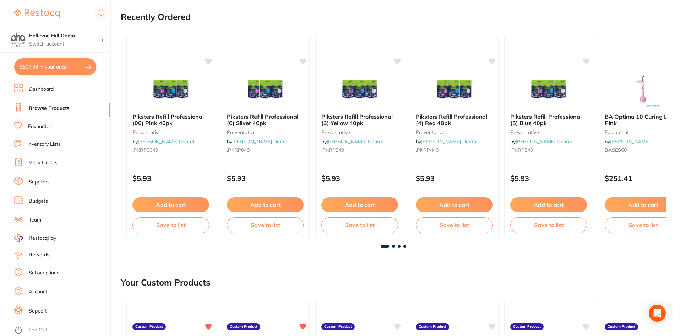
click at [393, 247] on span at bounding box center [393, 246] width 3 height 3
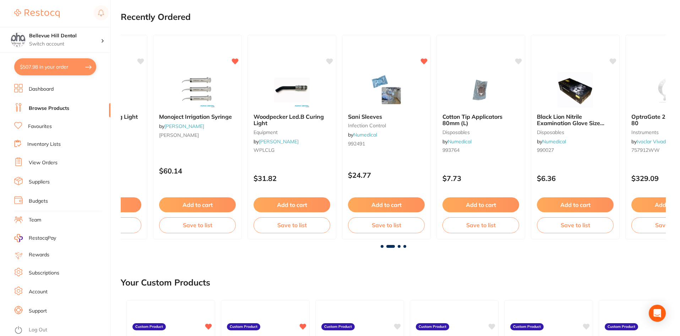
scroll to position [0, 545]
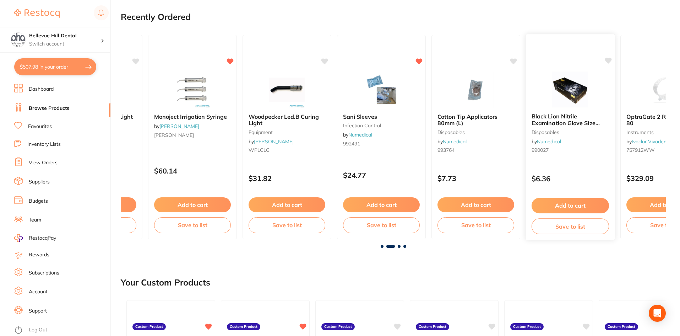
click at [564, 86] on img at bounding box center [570, 89] width 47 height 36
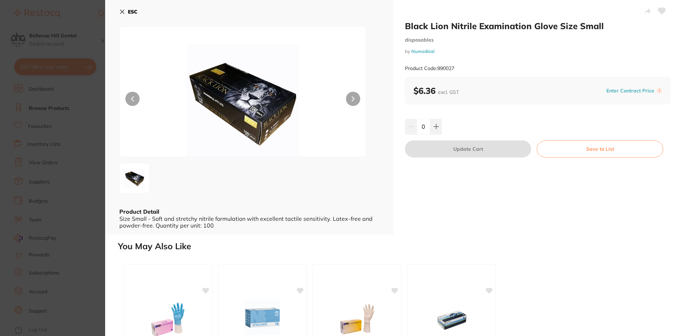
click at [425, 129] on input "0" at bounding box center [424, 127] width 14 height 16
click at [431, 128] on button at bounding box center [436, 127] width 12 height 16
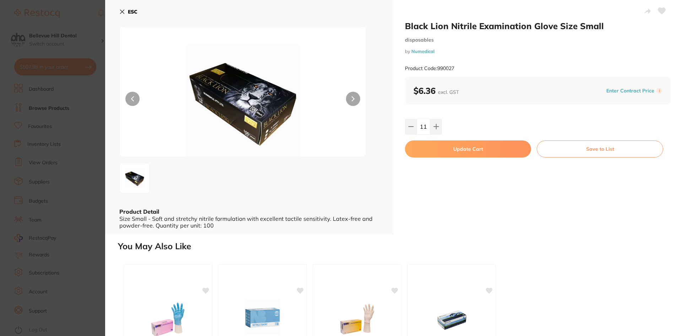
click at [410, 126] on icon at bounding box center [411, 126] width 5 height 0
type input "10"
click at [453, 146] on button "Update Cart" at bounding box center [468, 148] width 126 height 17
checkbox input "false"
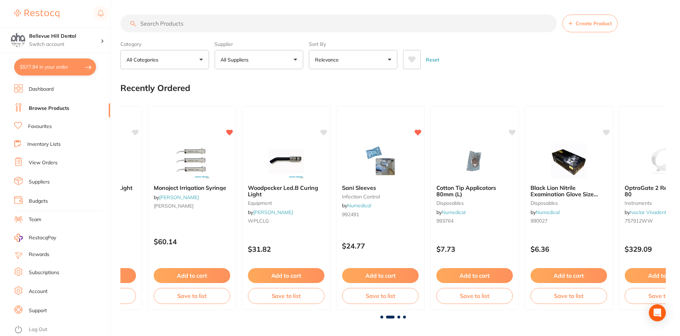
scroll to position [71, 0]
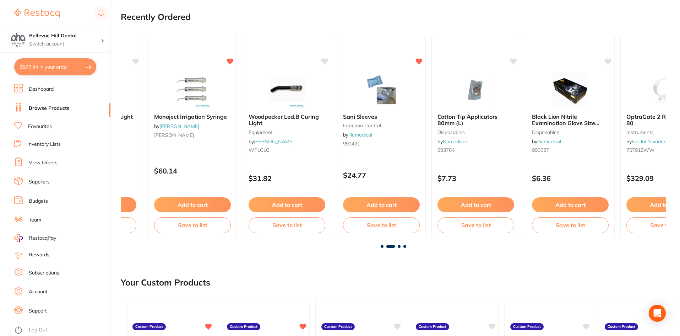
click at [399, 247] on span at bounding box center [399, 246] width 3 height 3
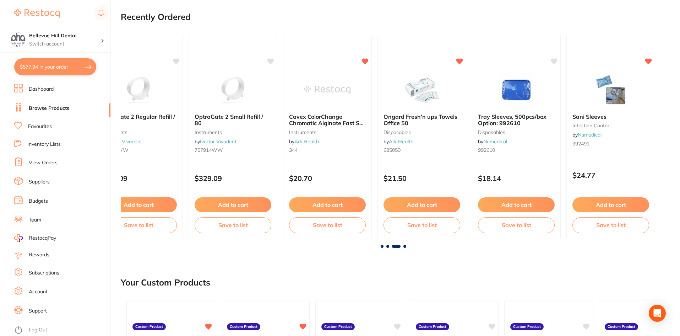
scroll to position [0, 1091]
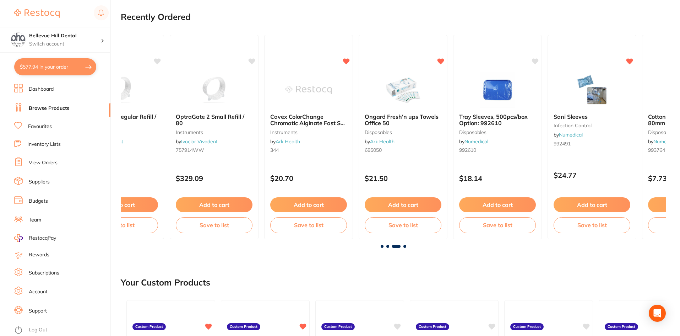
click at [404, 247] on span at bounding box center [405, 246] width 3 height 3
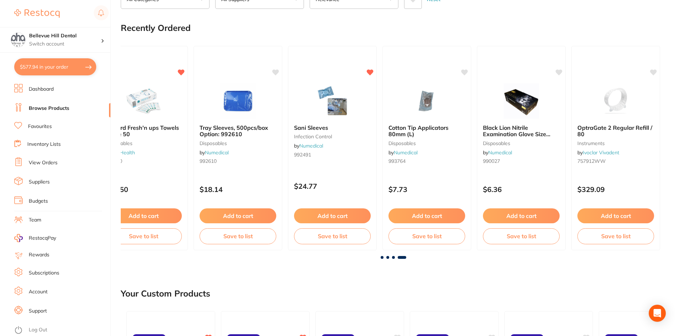
scroll to position [0, 0]
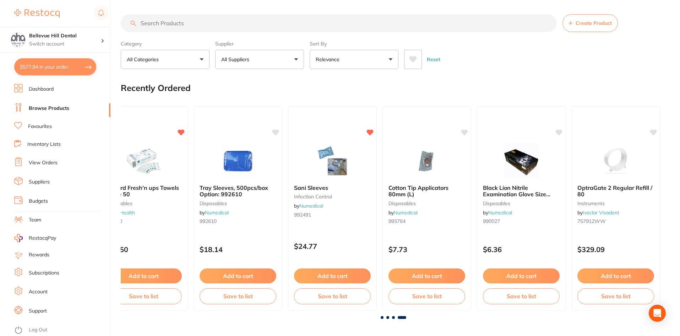
click at [157, 25] on input "search" at bounding box center [339, 23] width 436 height 18
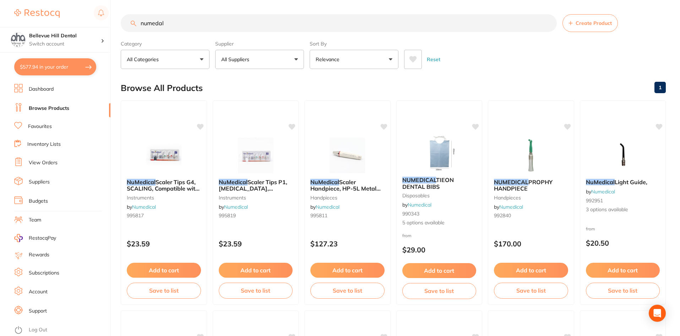
click at [171, 22] on input "numedal" at bounding box center [339, 23] width 436 height 18
drag, startPoint x: 172, startPoint y: 27, endPoint x: 135, endPoint y: 30, distance: 37.1
click at [135, 30] on input "numical" at bounding box center [339, 23] width 436 height 18
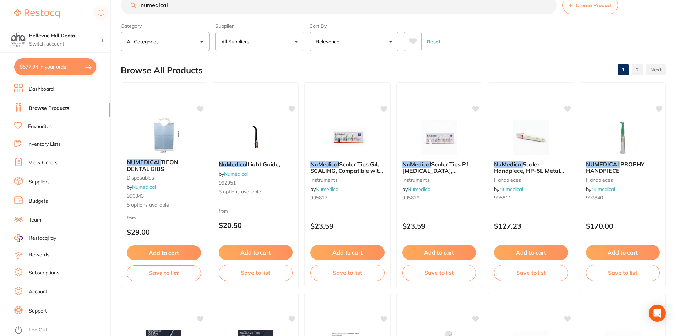
scroll to position [0, 0]
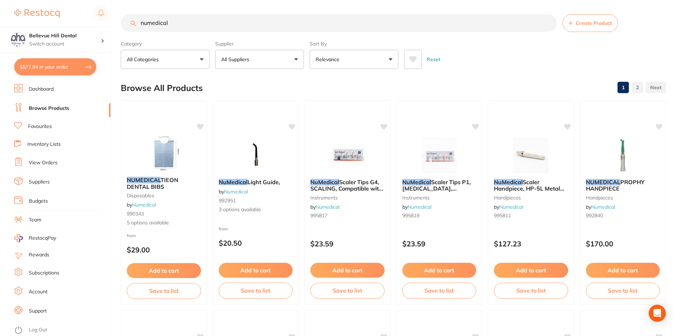
click at [212, 26] on input "numedical" at bounding box center [339, 23] width 436 height 18
drag, startPoint x: 188, startPoint y: 24, endPoint x: 136, endPoint y: 22, distance: 51.2
click at [136, 23] on input "numedical" at bounding box center [339, 23] width 436 height 18
type input "bib chains"
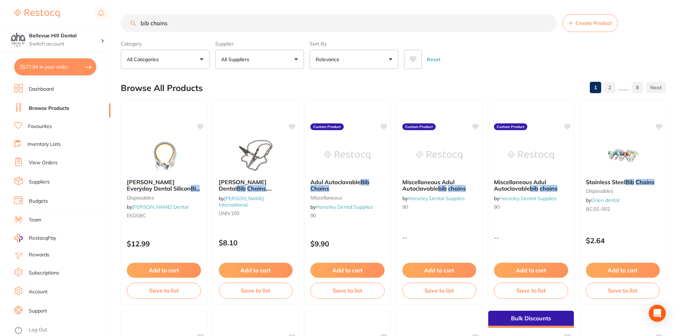
click at [231, 64] on button "All Suppliers" at bounding box center [259, 59] width 89 height 19
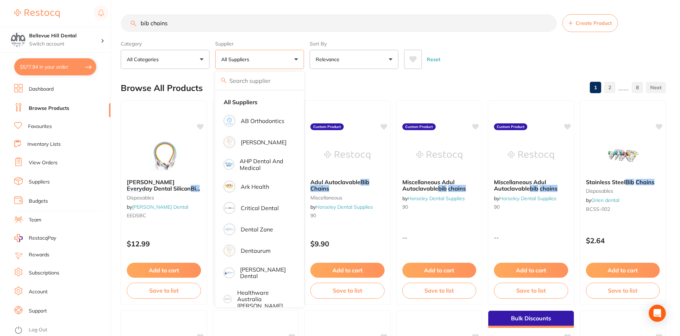
click at [469, 41] on div "Category All Categories All Categories burs CAD/CAM disposables Disposables edu…" at bounding box center [393, 53] width 545 height 31
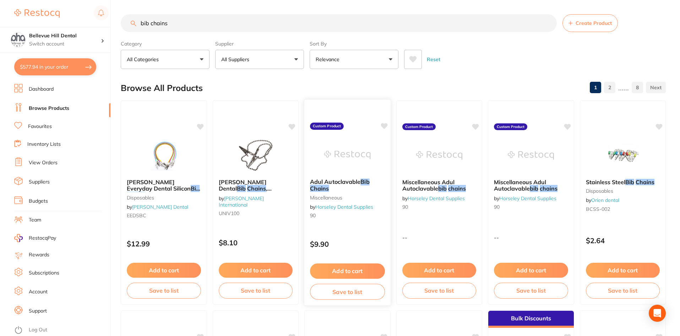
click at [372, 143] on div at bounding box center [348, 155] width 86 height 36
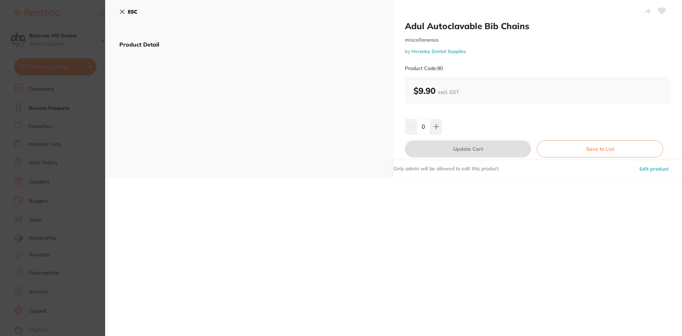
click at [421, 53] on link "Horseley Dental Supplies" at bounding box center [438, 51] width 54 height 6
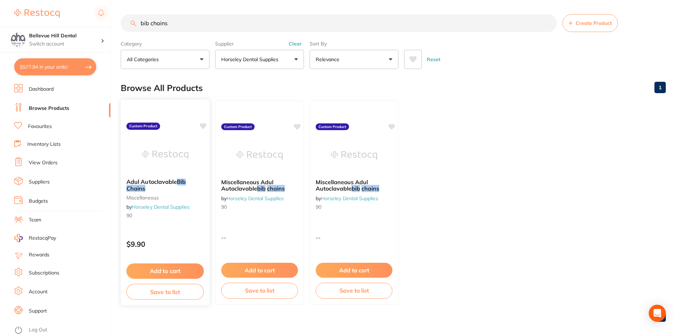
click at [191, 160] on div at bounding box center [165, 155] width 89 height 36
drag, startPoint x: 239, startPoint y: 23, endPoint x: 138, endPoint y: 20, distance: 101.3
click at [138, 20] on input "bib chains" at bounding box center [339, 23] width 436 height 18
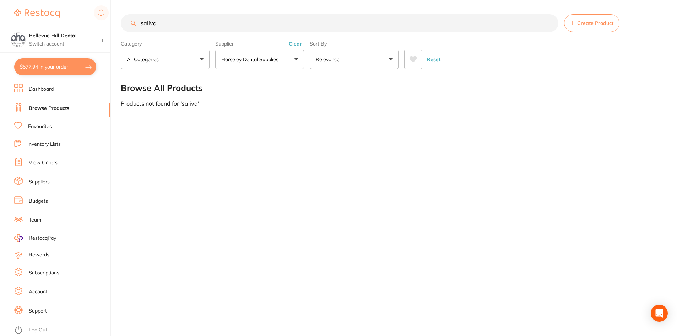
click at [183, 21] on input "saliva" at bounding box center [340, 23] width 438 height 18
drag, startPoint x: 179, startPoint y: 30, endPoint x: 125, endPoint y: 26, distance: 54.6
click at [125, 26] on input "saliva ej" at bounding box center [340, 23] width 438 height 18
type input "saliva ej"
click at [261, 63] on p "Horseley Dental Supplies" at bounding box center [251, 59] width 60 height 7
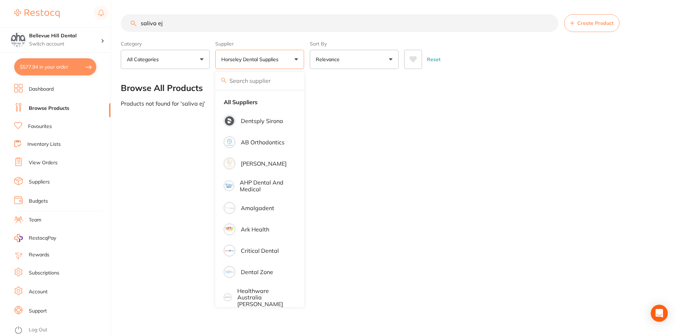
scroll to position [0, 0]
drag, startPoint x: 193, startPoint y: 21, endPoint x: 135, endPoint y: 28, distance: 58.3
click at [135, 28] on input "saliva ej" at bounding box center [340, 23] width 438 height 18
